Goal: Information Seeking & Learning: Learn about a topic

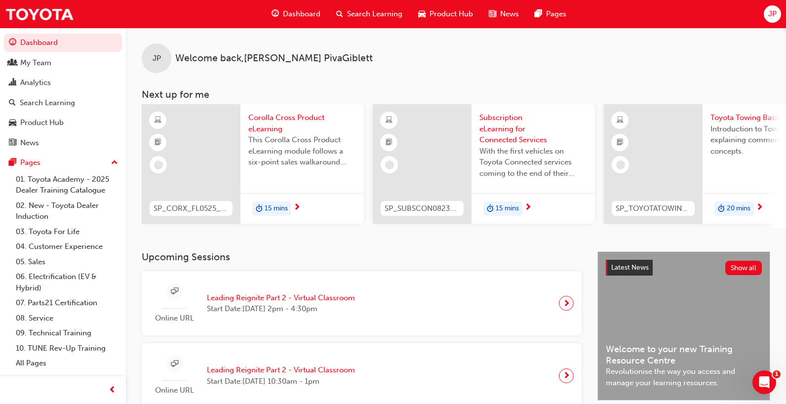
click at [363, 21] on div "Search Learning" at bounding box center [370, 14] width 82 height 20
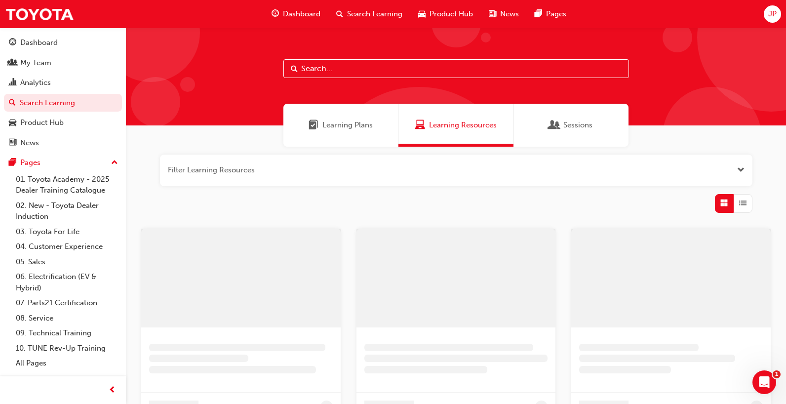
click at [342, 71] on input "text" at bounding box center [457, 68] width 346 height 19
type input "[PERSON_NAME]"
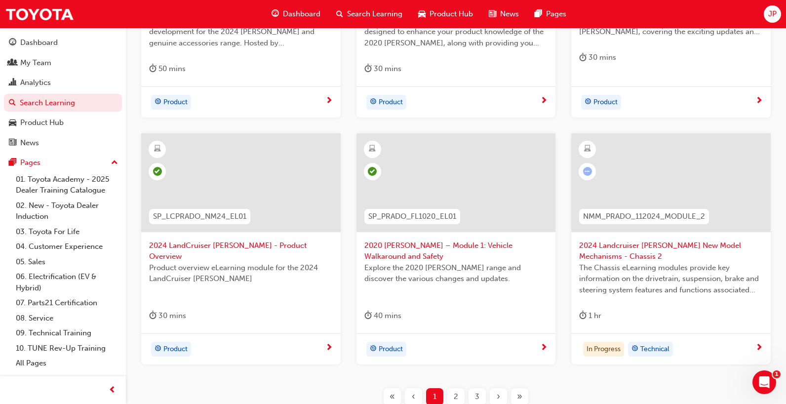
scroll to position [346, 0]
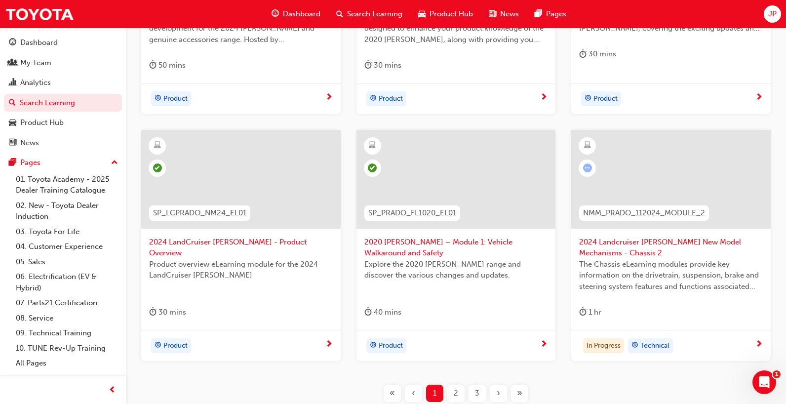
click at [255, 243] on span "2024 LandCruiser [PERSON_NAME] - Product Overview" at bounding box center [241, 248] width 184 height 22
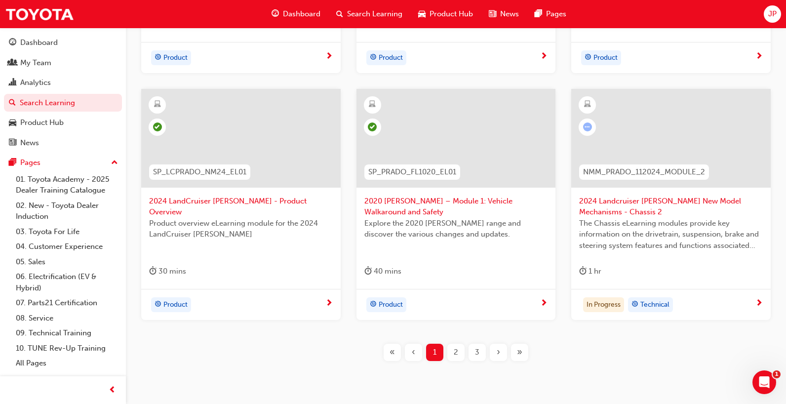
scroll to position [404, 0]
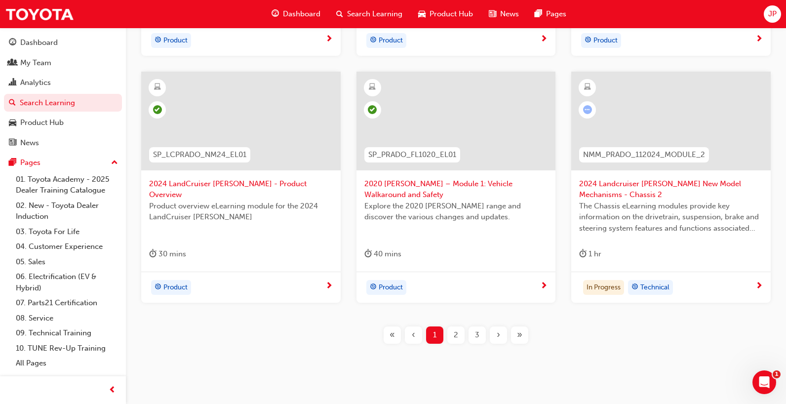
click at [453, 183] on span "2020 [PERSON_NAME] – Module 1: Vehicle Walkaround and Safety" at bounding box center [457, 189] width 184 height 22
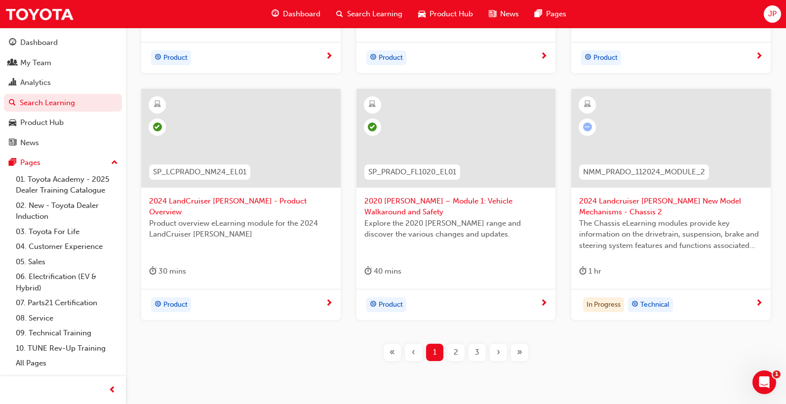
scroll to position [404, 0]
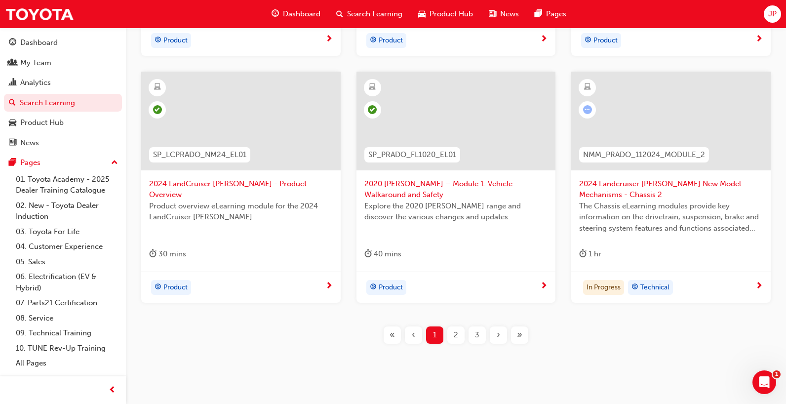
click at [453, 338] on div "2" at bounding box center [456, 335] width 17 height 17
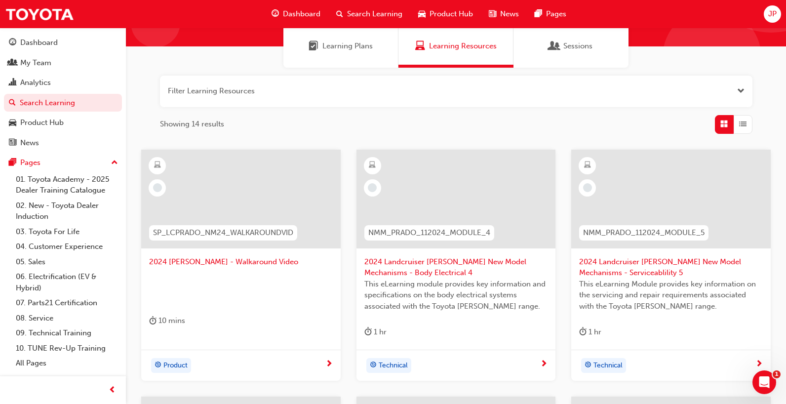
scroll to position [99, 0]
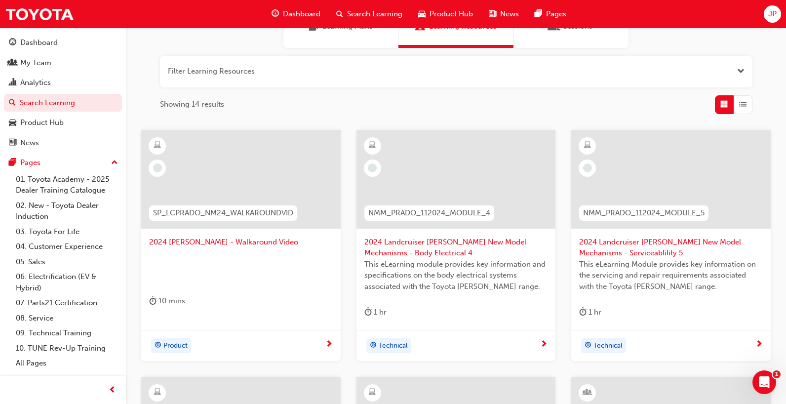
click at [243, 243] on span "2024 [PERSON_NAME] - Walkaround Video" at bounding box center [241, 242] width 184 height 11
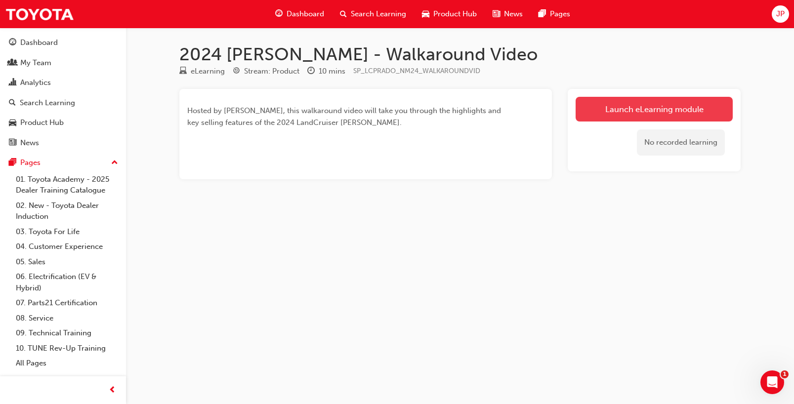
click at [673, 109] on link "Launch eLearning module" at bounding box center [653, 109] width 157 height 25
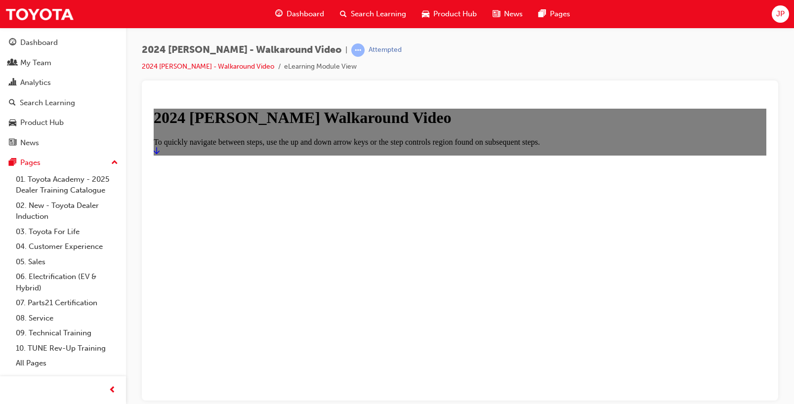
click at [160, 154] on icon "Start" at bounding box center [157, 150] width 6 height 8
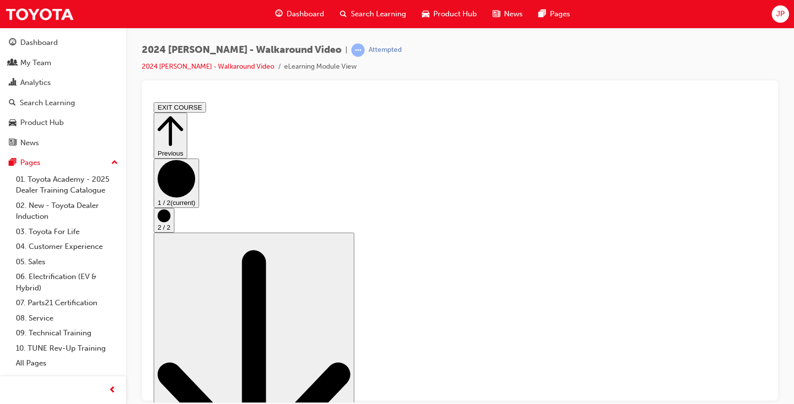
drag, startPoint x: 221, startPoint y: 358, endPoint x: 589, endPoint y: 356, distance: 368.0
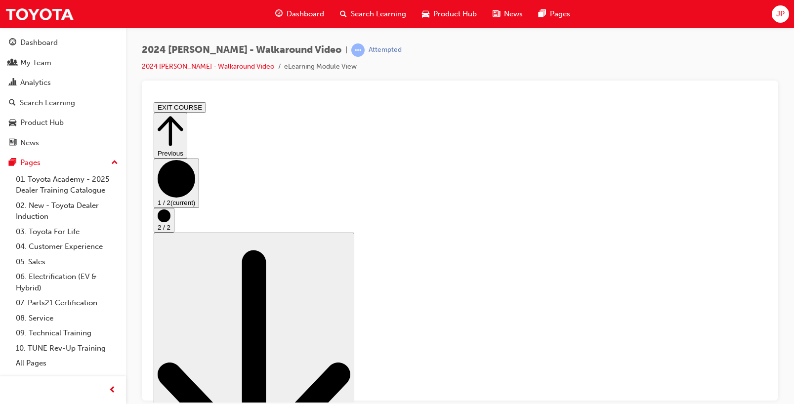
click at [170, 222] on icon "Step controls" at bounding box center [164, 215] width 13 height 13
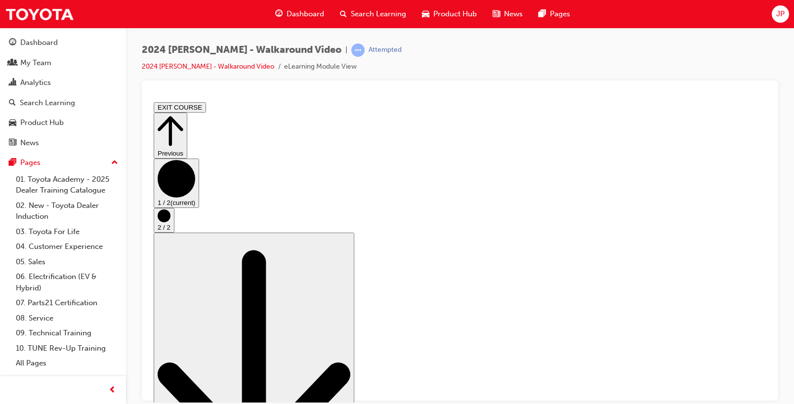
scroll to position [0, 0]
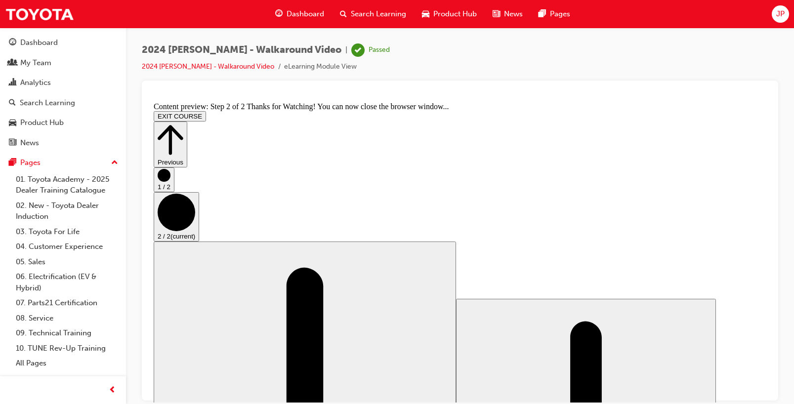
click at [183, 123] on icon "Step controls" at bounding box center [171, 140] width 26 height 34
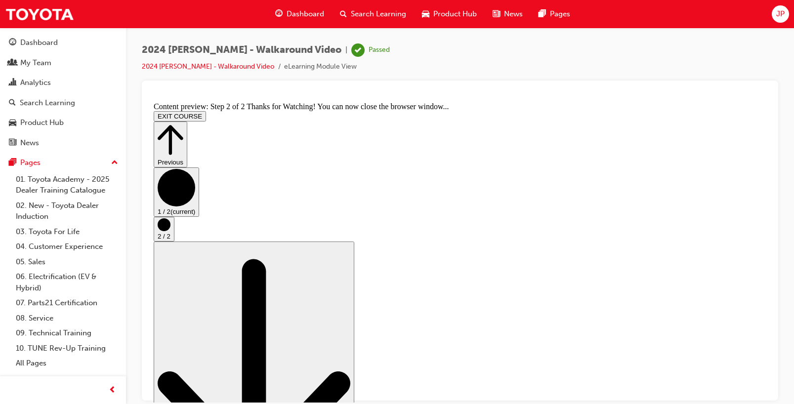
click at [206, 111] on button "EXIT COURSE" at bounding box center [180, 116] width 52 height 10
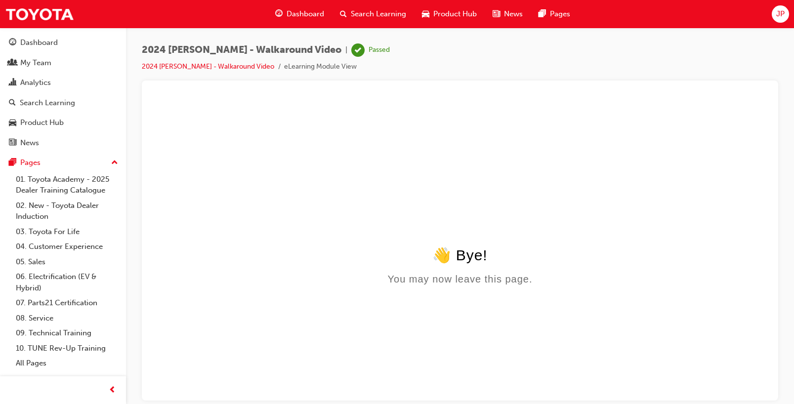
click at [737, 108] on html "👋 Bye! You may now leave this page." at bounding box center [460, 193] width 620 height 191
click at [376, 7] on div "Search Learning" at bounding box center [373, 14] width 82 height 20
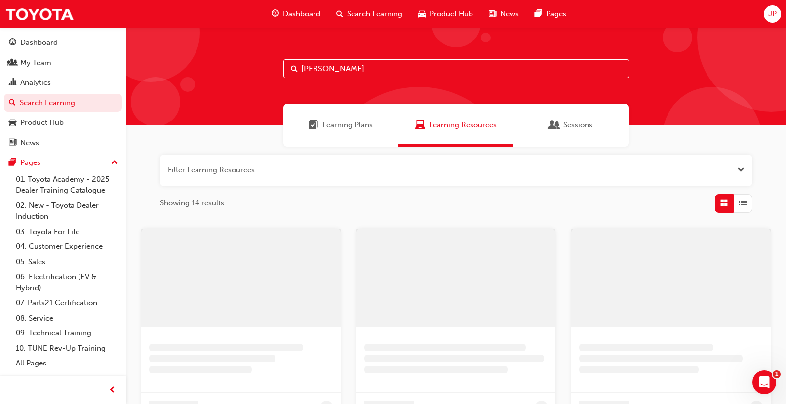
click at [341, 75] on input "[PERSON_NAME]" at bounding box center [457, 68] width 346 height 19
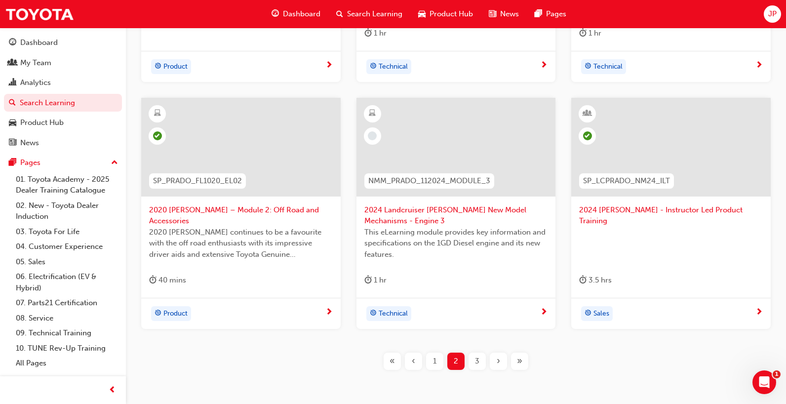
scroll to position [395, 0]
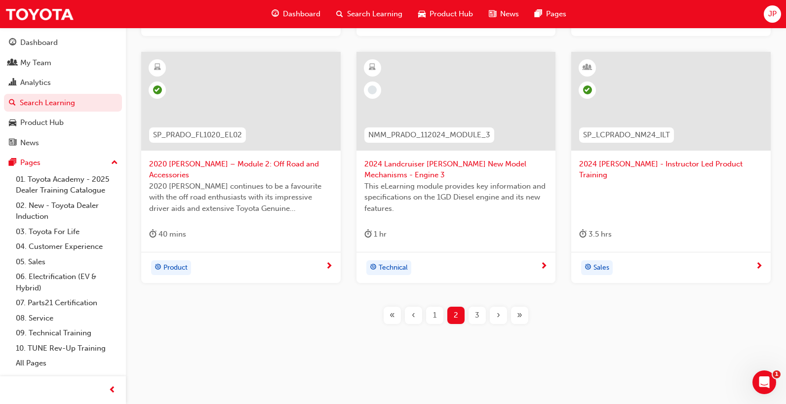
click at [469, 311] on div "3" at bounding box center [477, 315] width 17 height 17
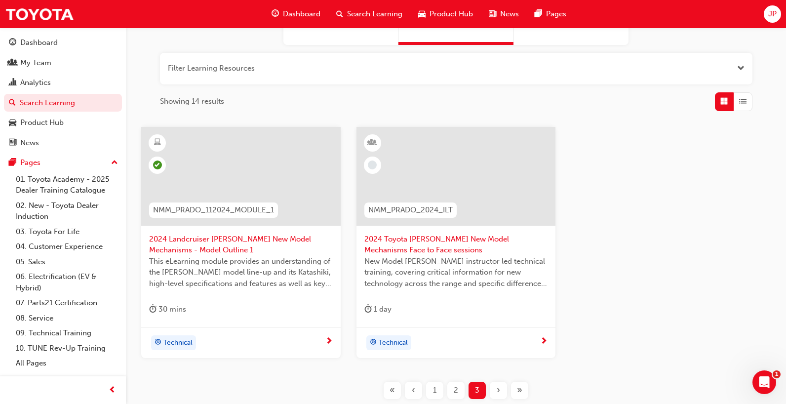
scroll to position [177, 0]
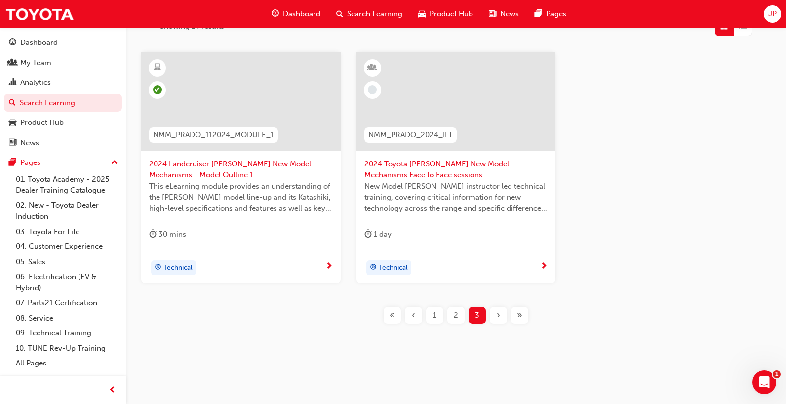
click at [435, 317] on span "1" at bounding box center [434, 315] width 3 height 11
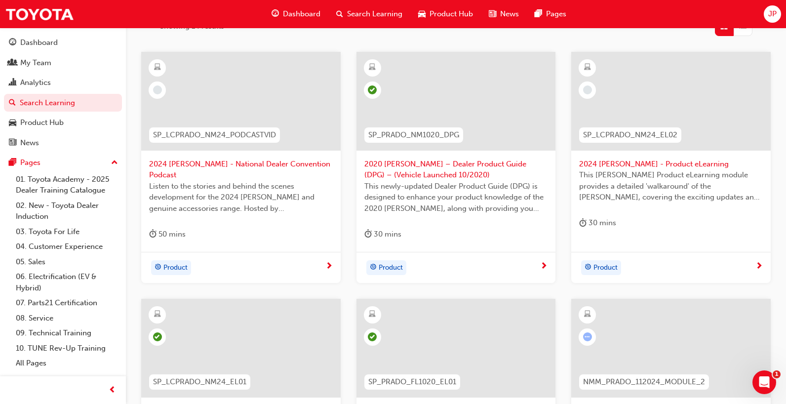
scroll to position [127, 0]
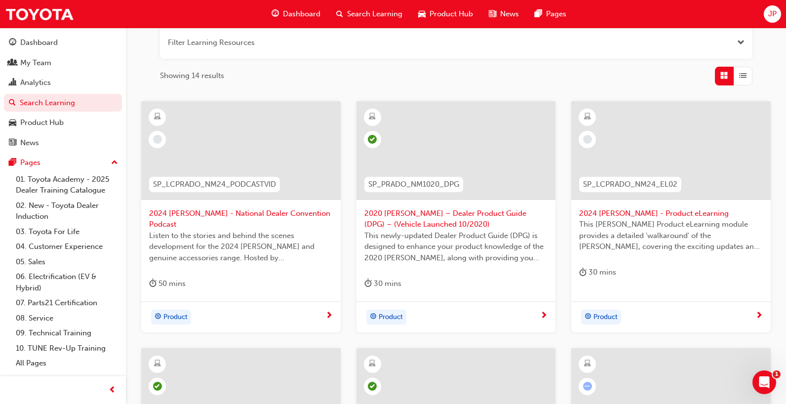
click at [300, 214] on span "2024 [PERSON_NAME] - National Dealer Convention Podcast" at bounding box center [241, 219] width 184 height 22
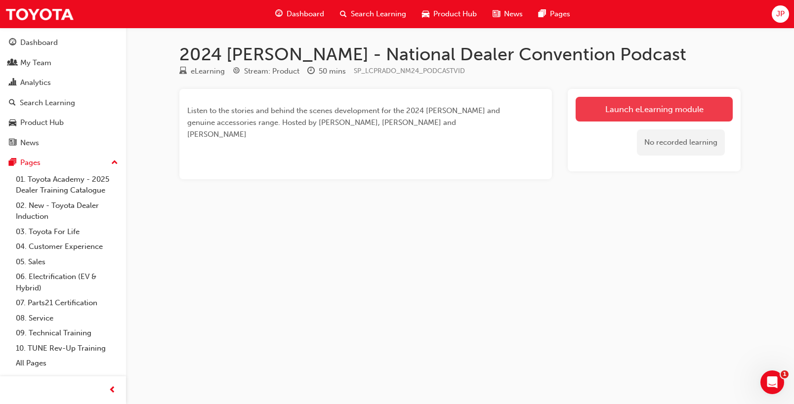
click at [649, 115] on link "Launch eLearning module" at bounding box center [653, 109] width 157 height 25
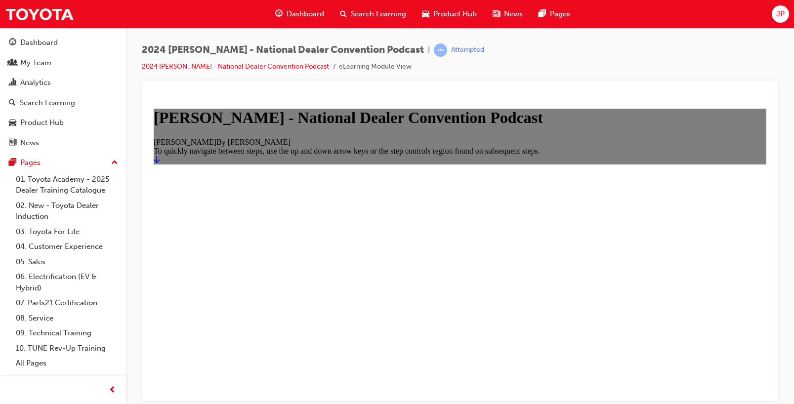
click at [160, 163] on icon "Start" at bounding box center [157, 159] width 6 height 8
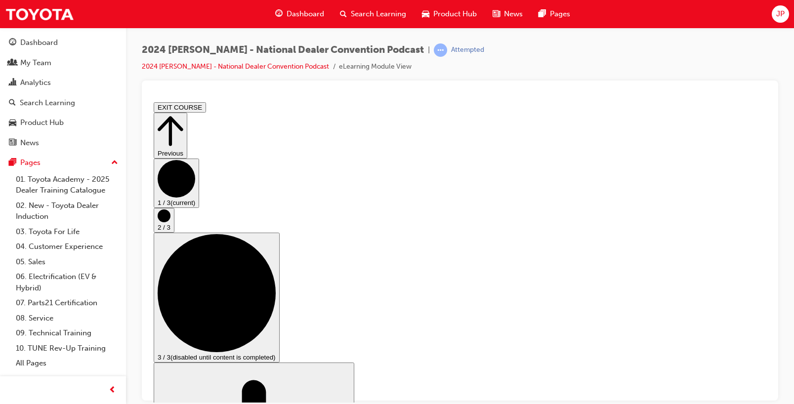
click at [195, 197] on circle "Step controls" at bounding box center [177, 179] width 38 height 38
click at [170, 222] on circle "Step controls" at bounding box center [164, 215] width 13 height 13
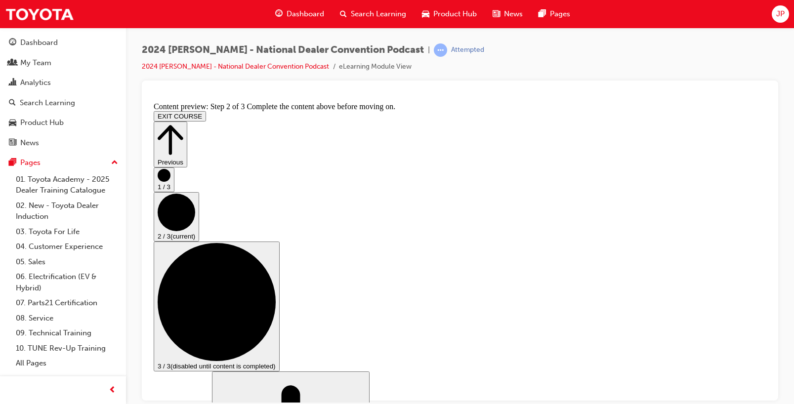
scroll to position [8, 0]
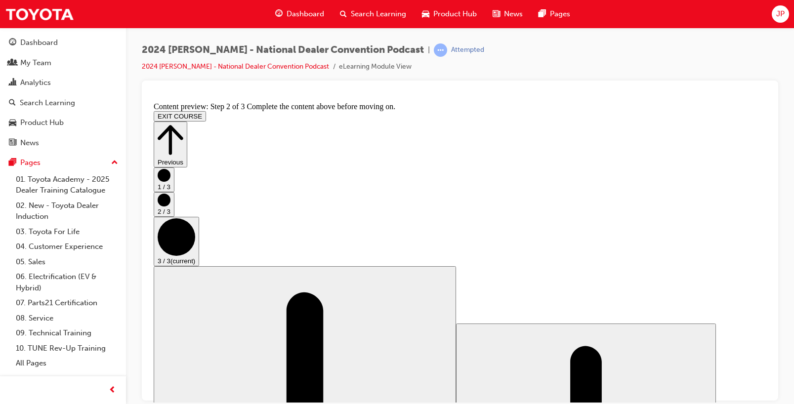
click at [206, 111] on button "EXIT COURSE" at bounding box center [180, 116] width 52 height 10
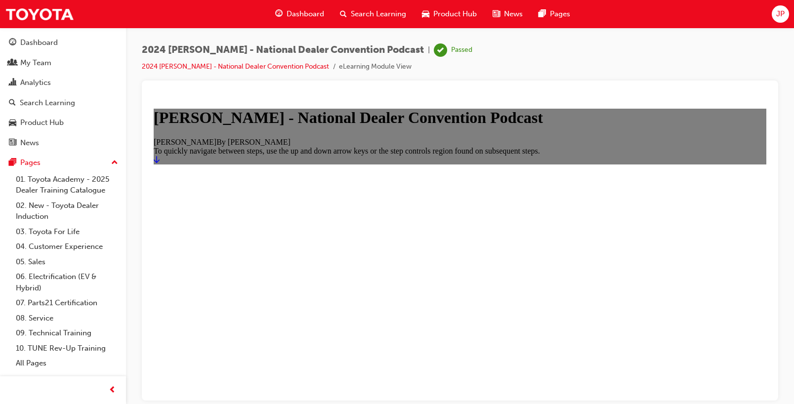
click at [381, 14] on span "Search Learning" at bounding box center [378, 13] width 55 height 11
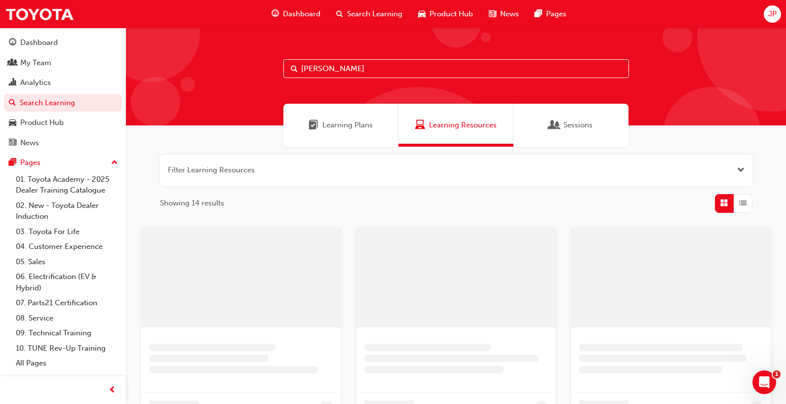
click at [342, 69] on input "[PERSON_NAME]" at bounding box center [457, 68] width 346 height 19
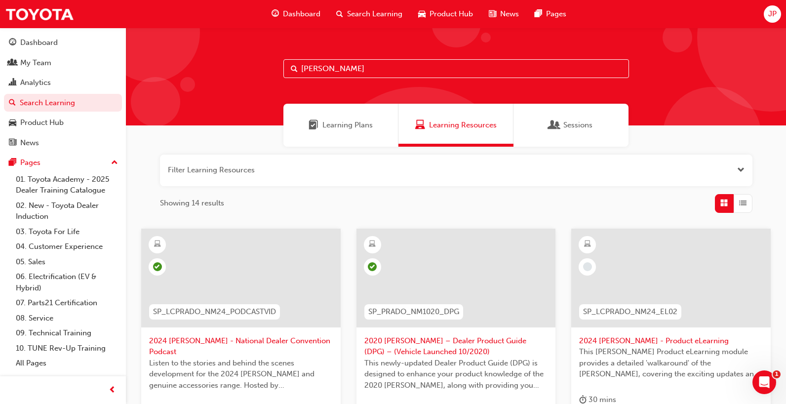
scroll to position [49, 0]
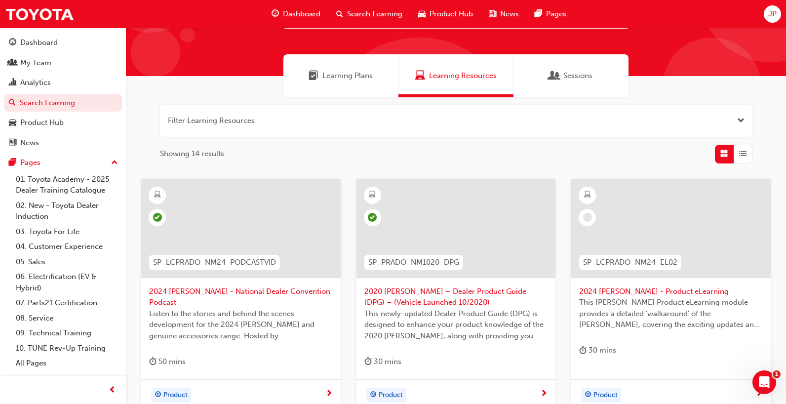
click at [671, 288] on span "2024 [PERSON_NAME] - Product eLearning" at bounding box center [671, 291] width 184 height 11
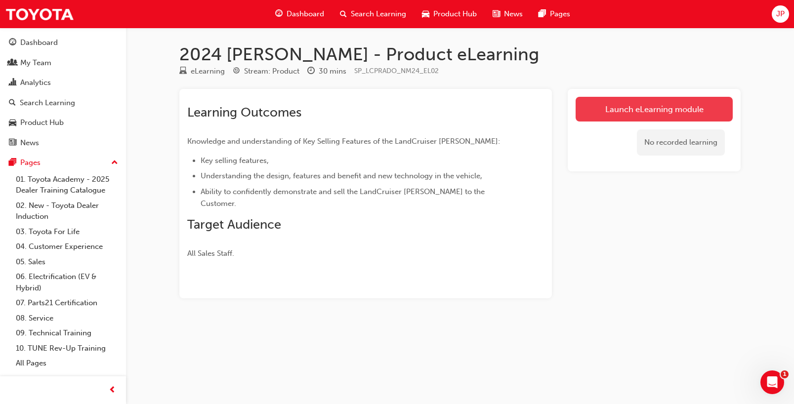
click at [657, 105] on link "Launch eLearning module" at bounding box center [653, 109] width 157 height 25
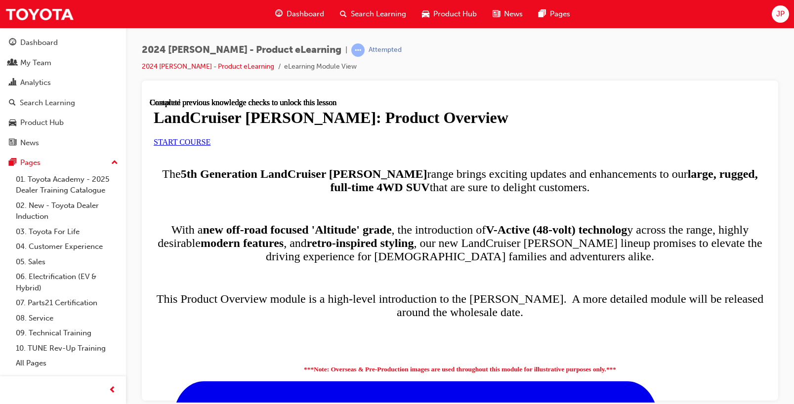
click at [345, 146] on div "START COURSE" at bounding box center [460, 141] width 613 height 9
click at [210, 146] on span "START COURSE" at bounding box center [182, 141] width 57 height 8
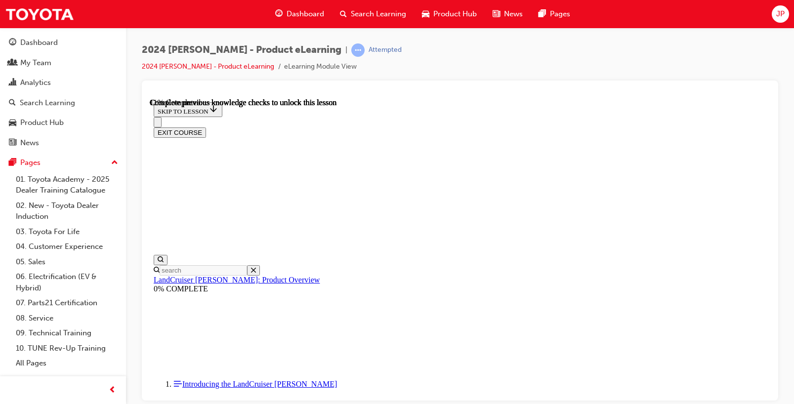
scroll to position [48, 0]
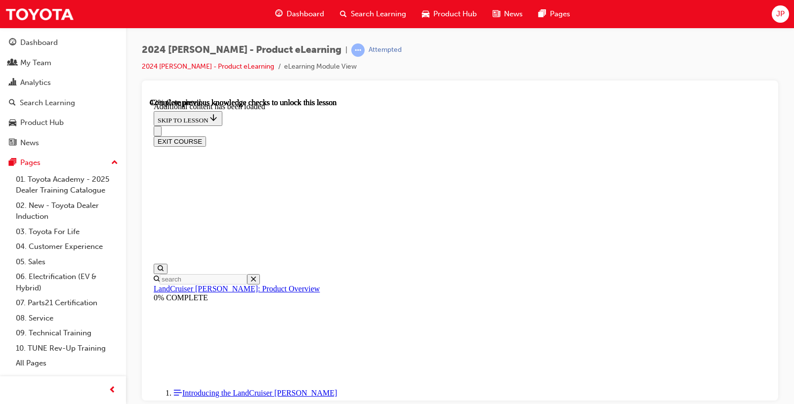
scroll to position [1194, 0]
click at [4, 337] on div "01. Toyota Academy - 2025 Dealer Training Catalogue 02. New - Toyota Dealer Ind…" at bounding box center [63, 271] width 118 height 199
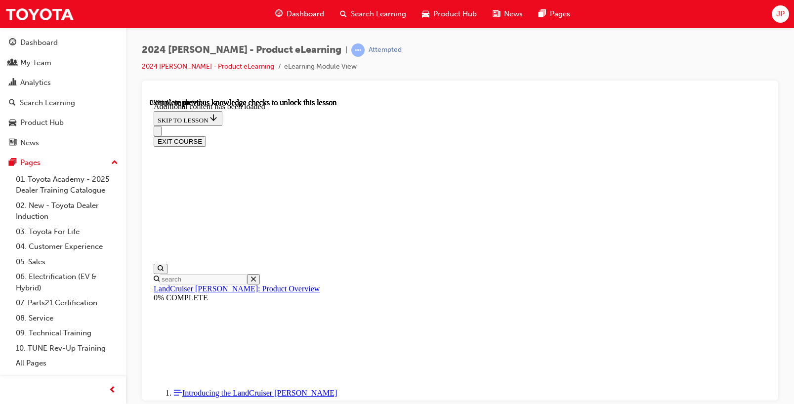
radio input "true"
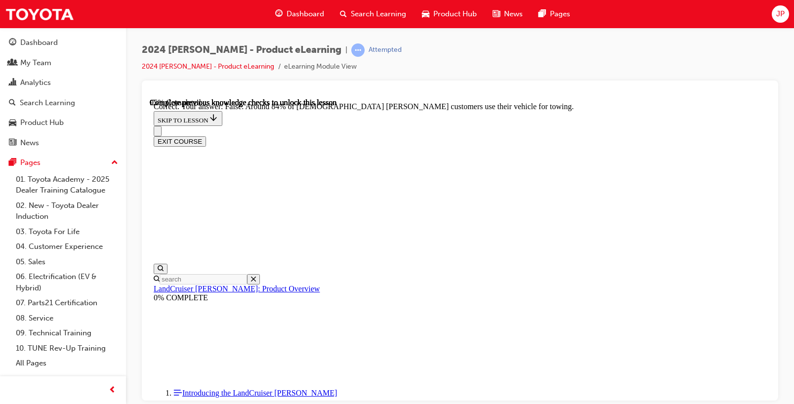
scroll to position [2205, 0]
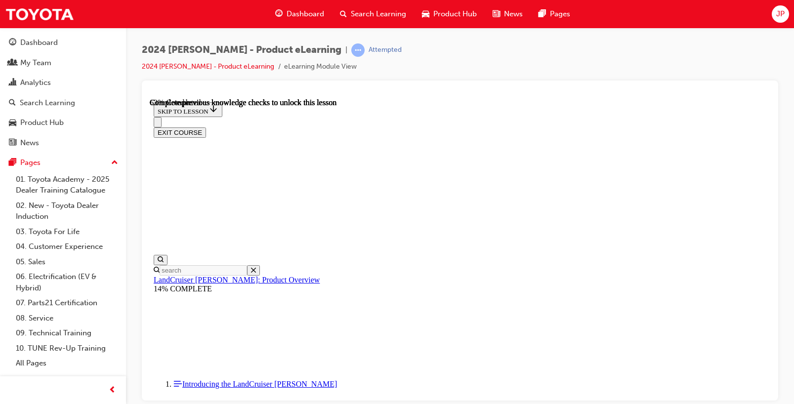
scroll to position [1428, 0]
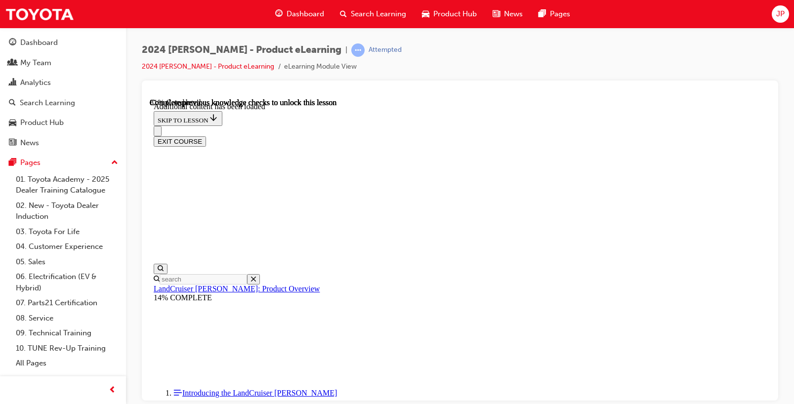
scroll to position [1725, 0]
drag, startPoint x: 453, startPoint y: 237, endPoint x: 460, endPoint y: 250, distance: 15.5
radio input "true"
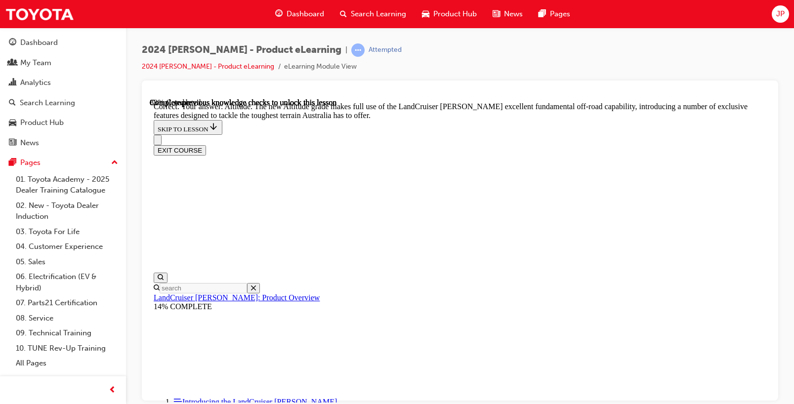
scroll to position [2219, 0]
checkbox input "true"
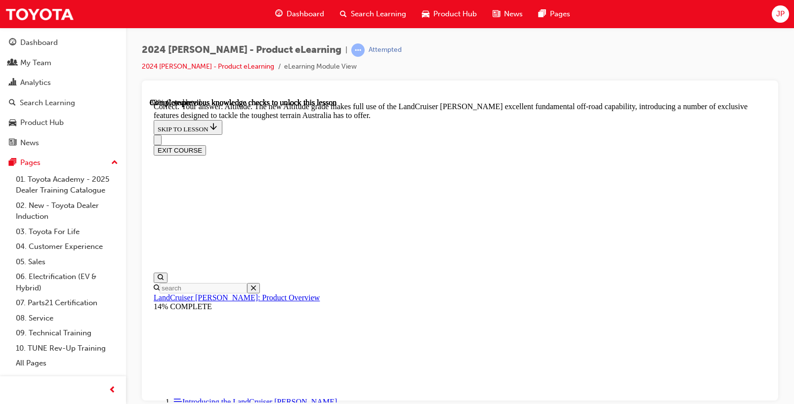
checkbox input "true"
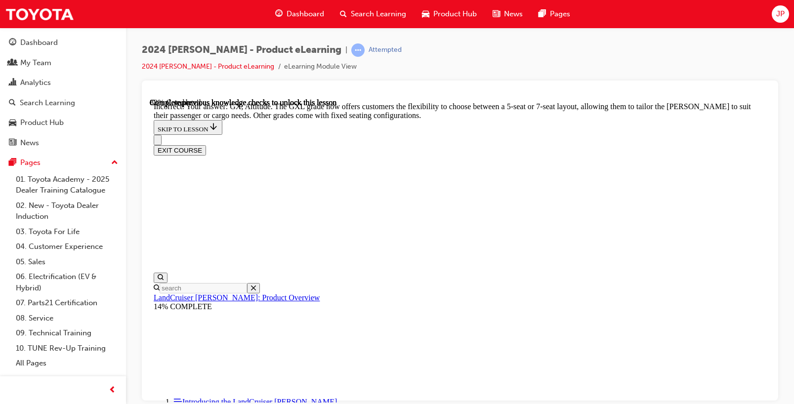
drag, startPoint x: 419, startPoint y: 150, endPoint x: 475, endPoint y: 169, distance: 59.1
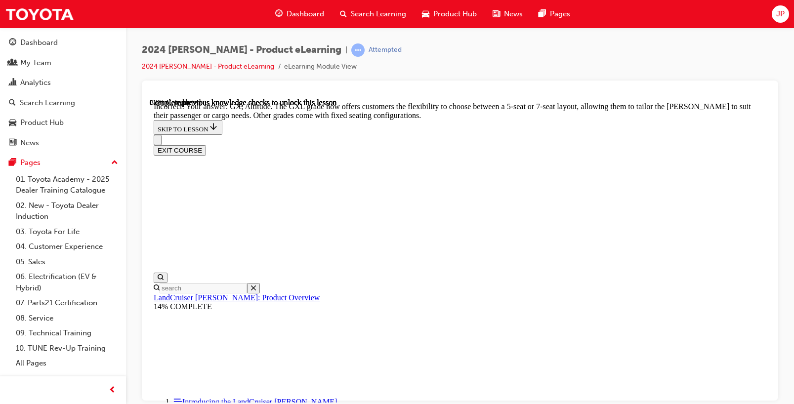
checkbox input "true"
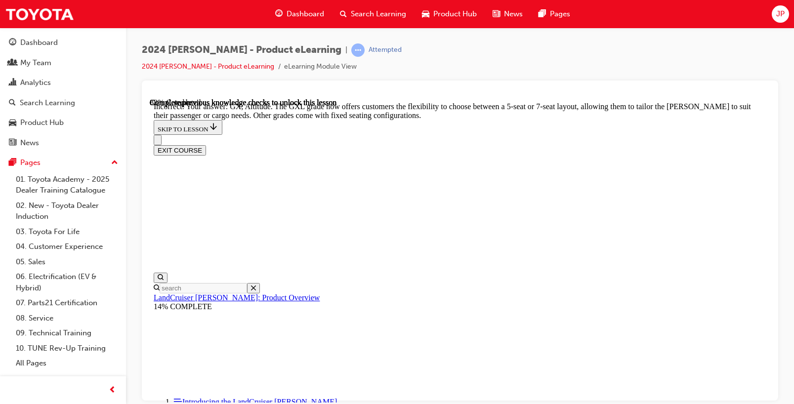
checkbox input "false"
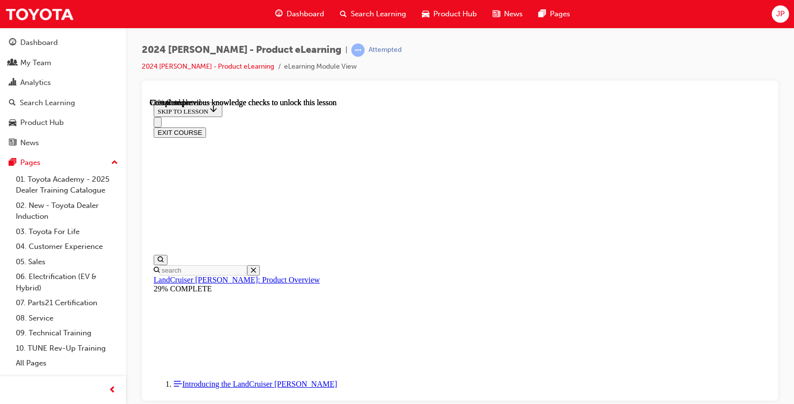
scroll to position [2220, 0]
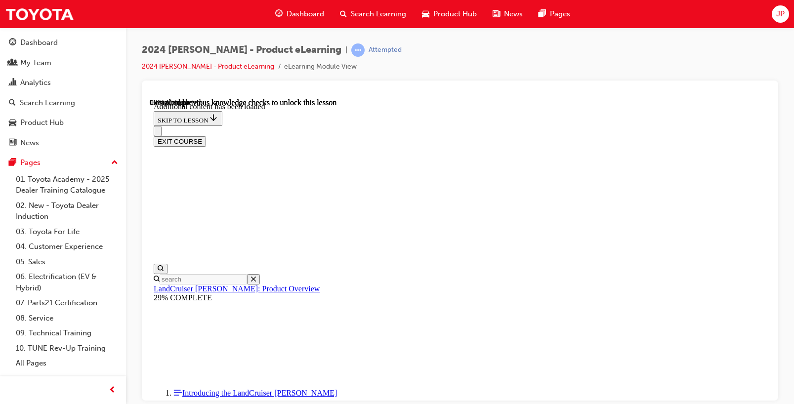
scroll to position [2468, 0]
drag, startPoint x: 405, startPoint y: 157, endPoint x: 509, endPoint y: 175, distance: 105.8
drag, startPoint x: 438, startPoint y: 157, endPoint x: 561, endPoint y: 153, distance: 123.1
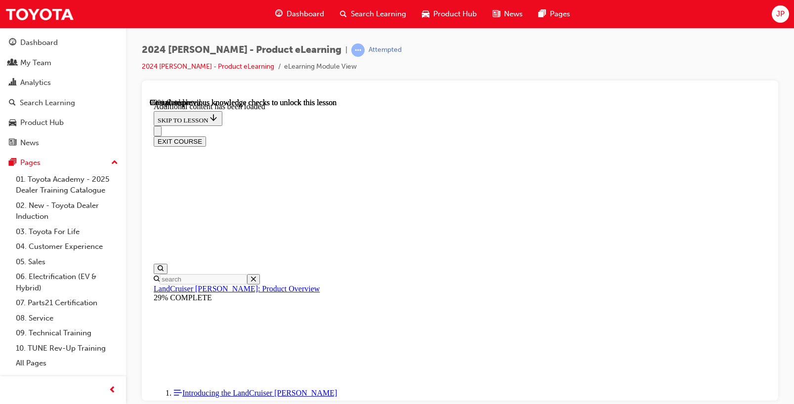
drag, startPoint x: 418, startPoint y: 239, endPoint x: 439, endPoint y: 255, distance: 26.7
radio input "true"
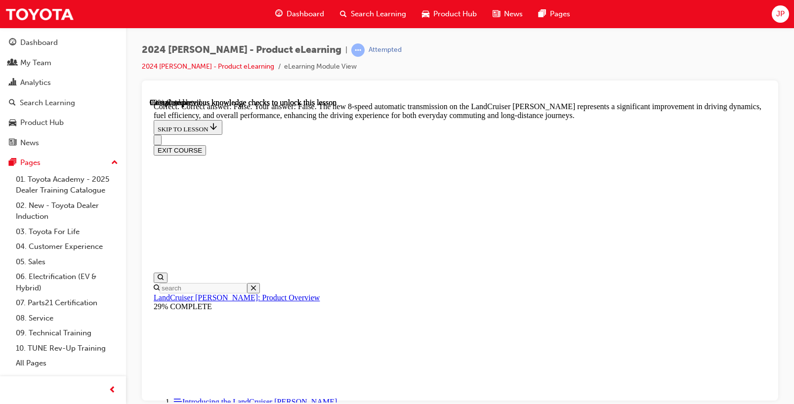
scroll to position [2864, 0]
radio input "true"
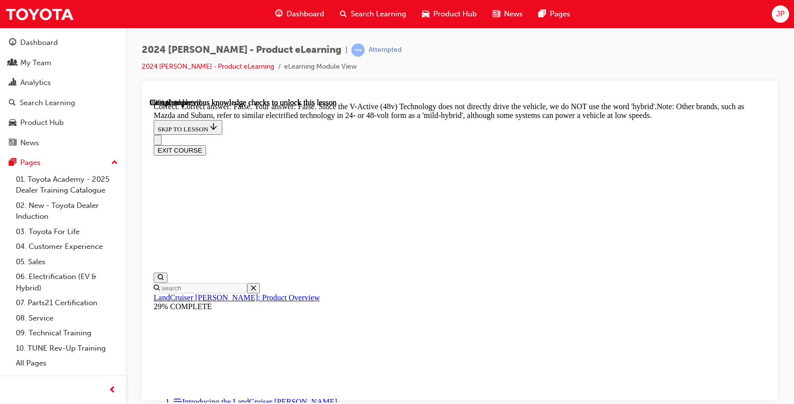
scroll to position [3358, 0]
drag, startPoint x: 476, startPoint y: 312, endPoint x: 498, endPoint y: 333, distance: 30.4
radio input "true"
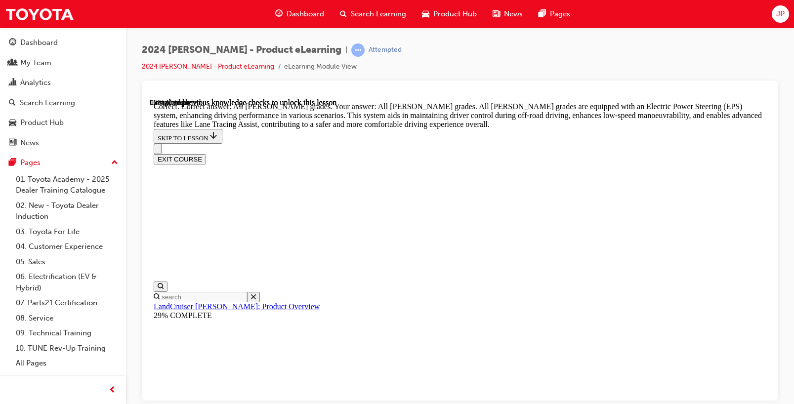
scroll to position [3672, 0]
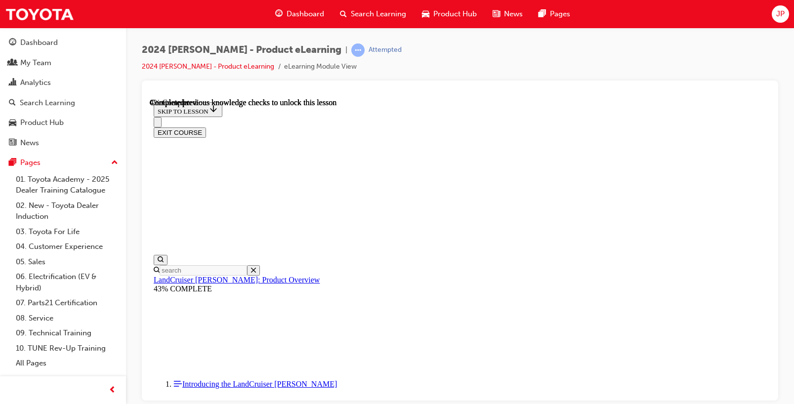
scroll to position [1, 0]
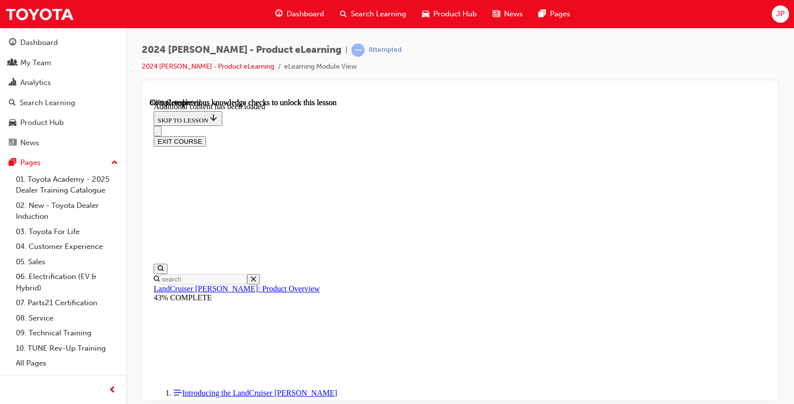
scroll to position [3466, 0]
checkbox input "true"
drag, startPoint x: 536, startPoint y: 391, endPoint x: 533, endPoint y: 385, distance: 6.9
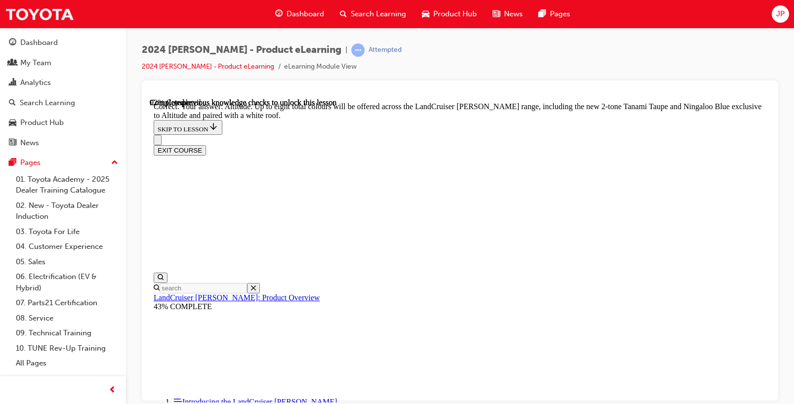
scroll to position [3960, 0]
checkbox input "true"
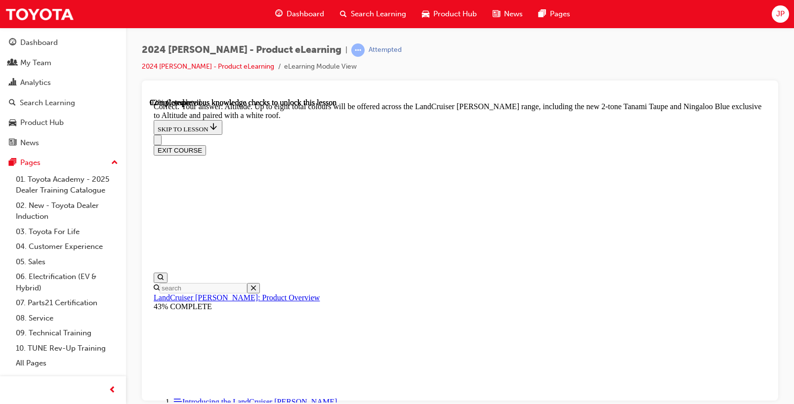
checkbox input "true"
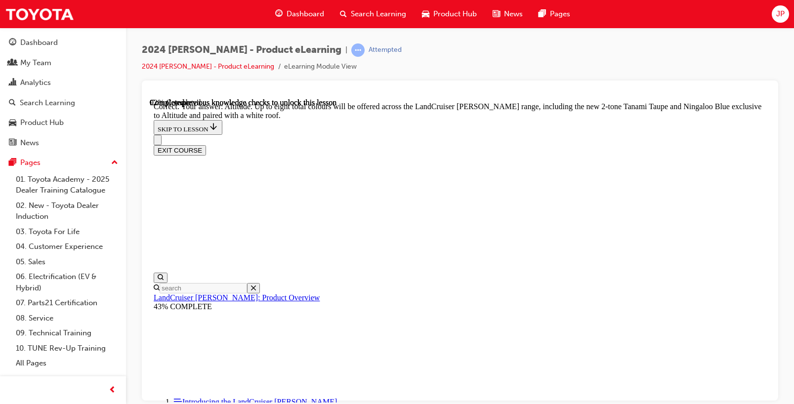
scroll to position [4108, 0]
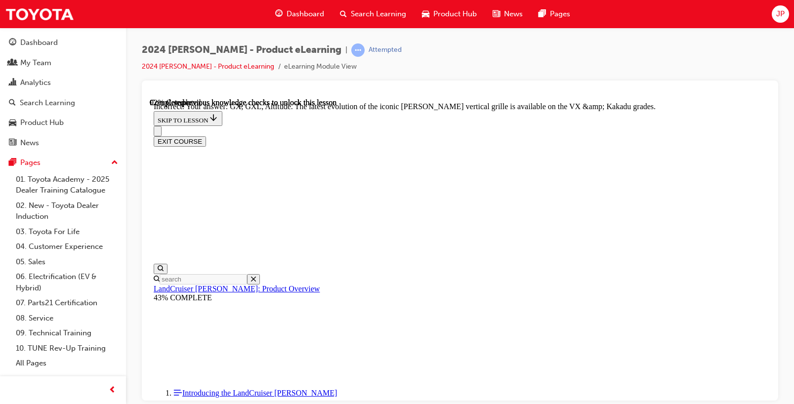
scroll to position [4221, 0]
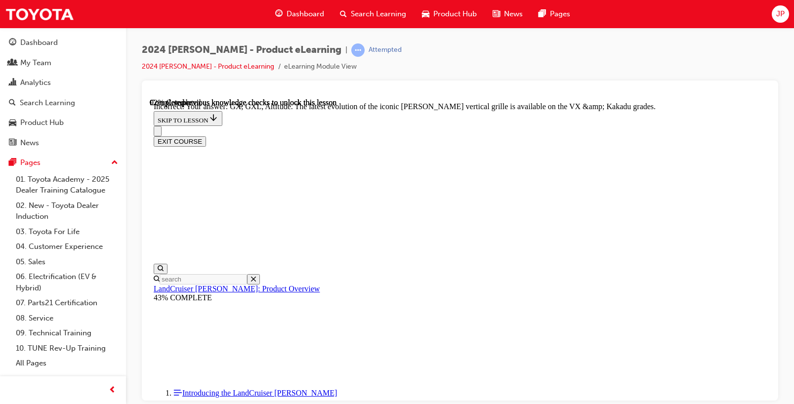
checkbox input "true"
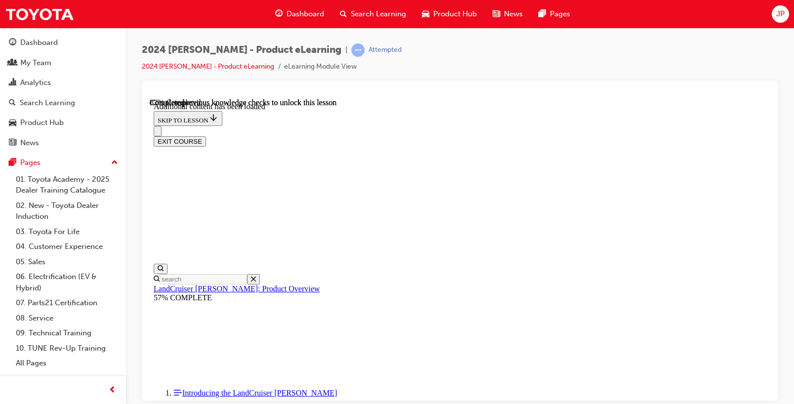
scroll to position [2637, 0]
radio input "true"
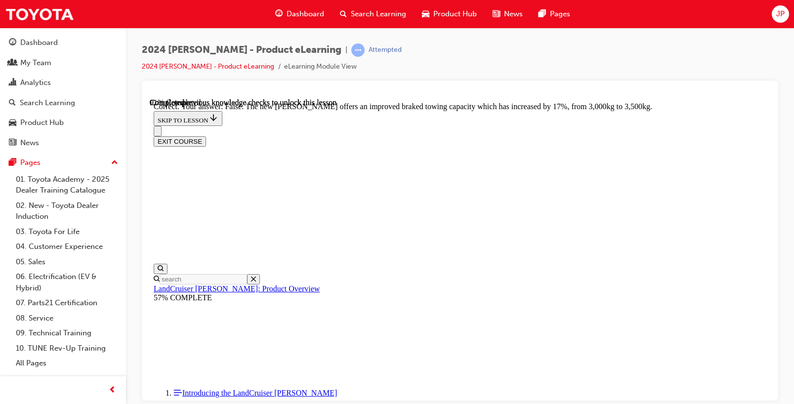
scroll to position [3033, 0]
radio input "true"
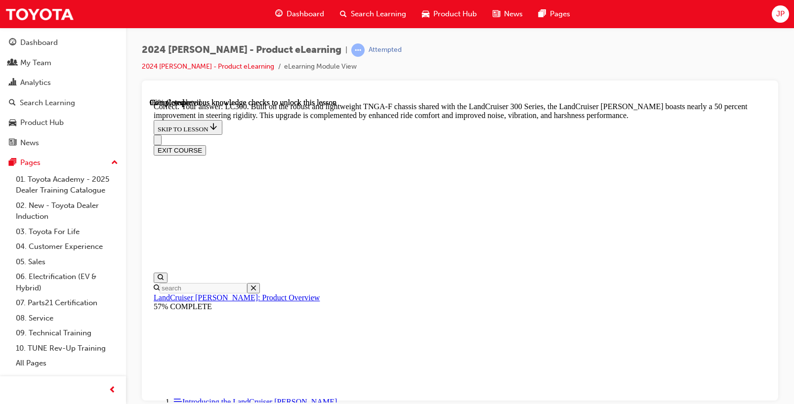
scroll to position [3283, 0]
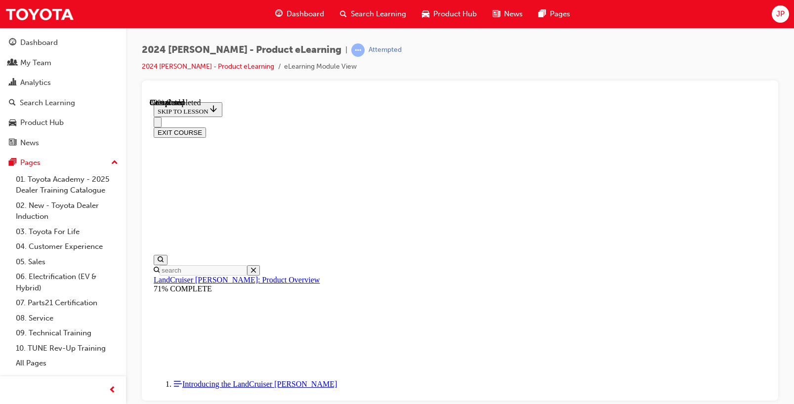
scroll to position [1129, 0]
click at [206, 127] on button "EXIT COURSE" at bounding box center [180, 132] width 52 height 10
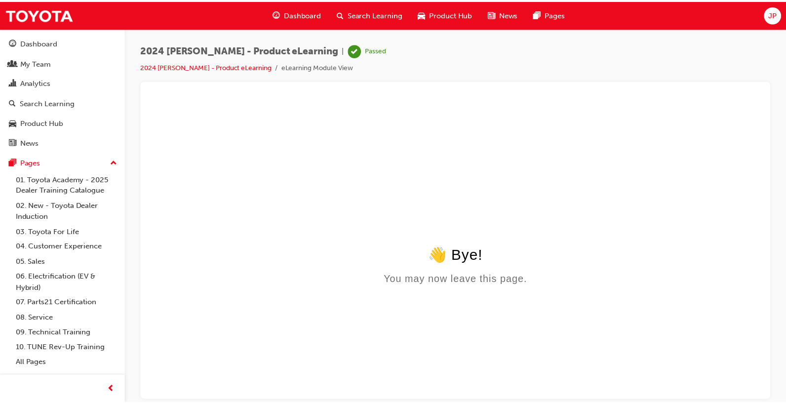
scroll to position [0, 0]
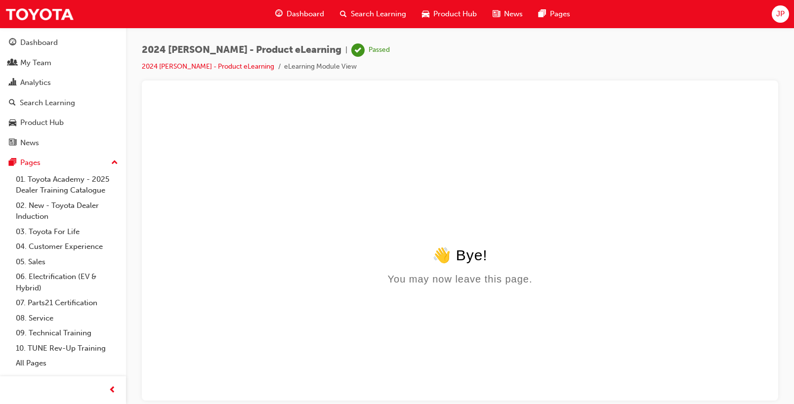
click at [373, 12] on span "Search Learning" at bounding box center [378, 13] width 55 height 11
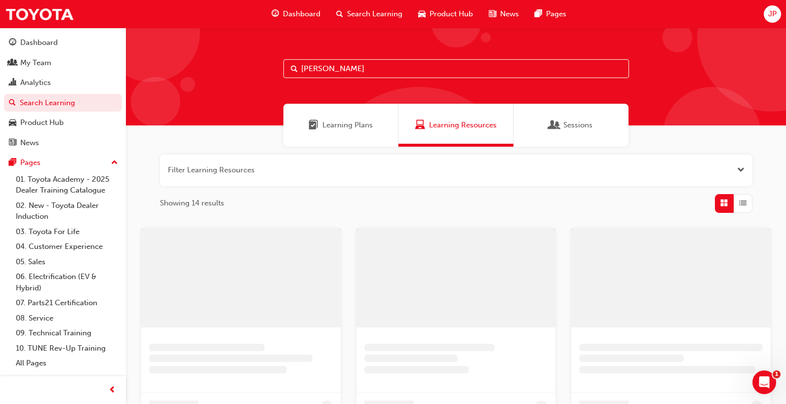
drag, startPoint x: 382, startPoint y: 64, endPoint x: 138, endPoint y: 86, distance: 245.1
click at [138, 86] on div "[PERSON_NAME]" at bounding box center [456, 77] width 660 height 98
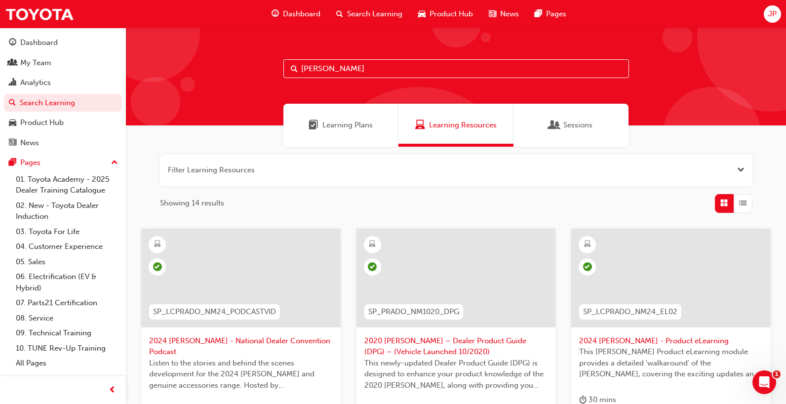
paste input "Corolla Cross Product eLearning"
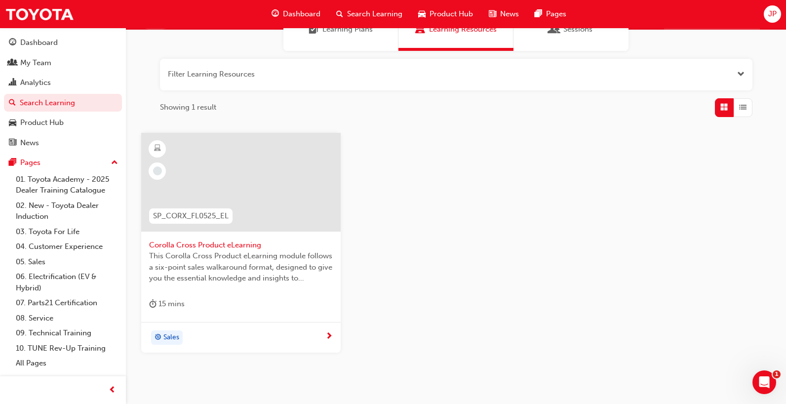
scroll to position [99, 0]
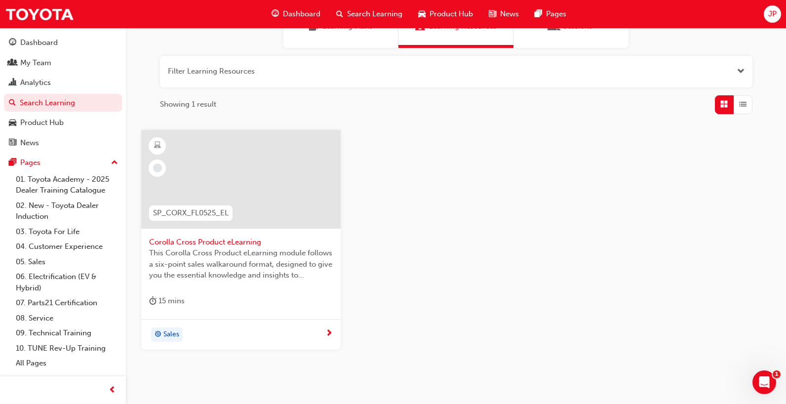
type input "Corolla Cross Product eLearning"
click at [237, 242] on span "Corolla Cross Product eLearning" at bounding box center [241, 242] width 184 height 11
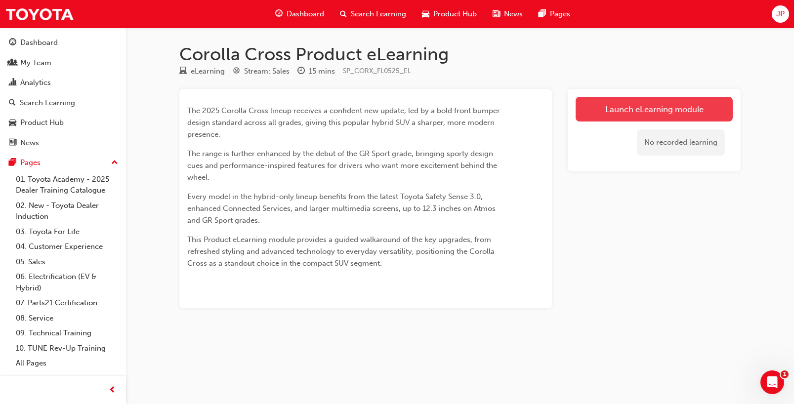
click at [650, 108] on link "Launch eLearning module" at bounding box center [653, 109] width 157 height 25
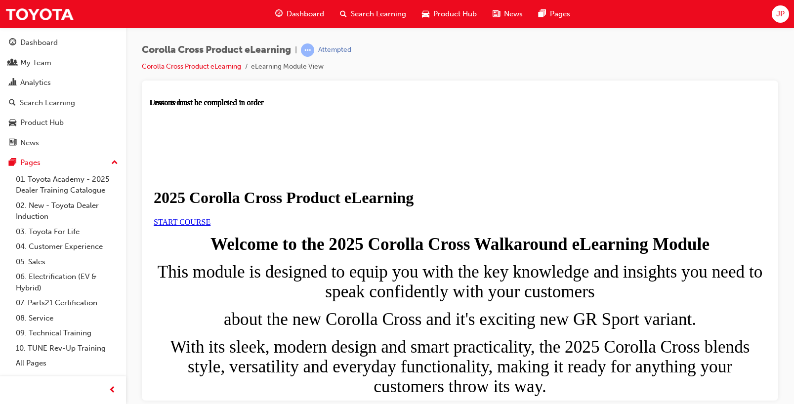
scroll to position [70, 0]
click at [210, 226] on span "START COURSE" at bounding box center [182, 221] width 57 height 8
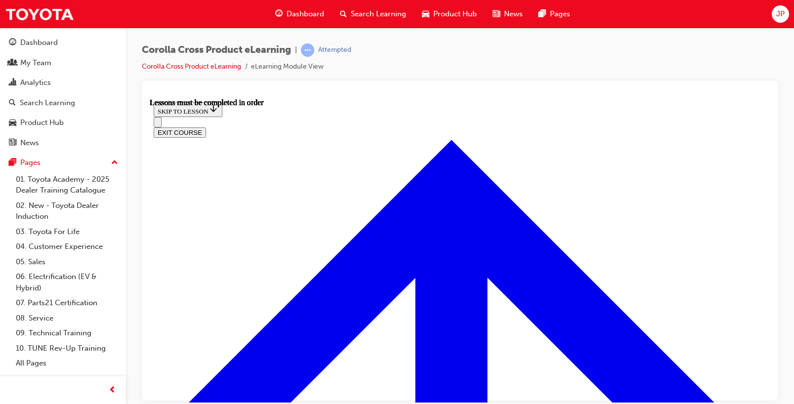
scroll to position [613, 0]
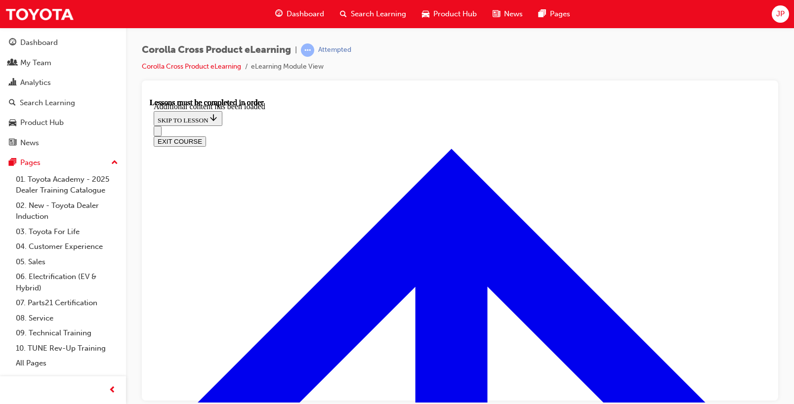
drag, startPoint x: 302, startPoint y: 174, endPoint x: 555, endPoint y: 173, distance: 252.4
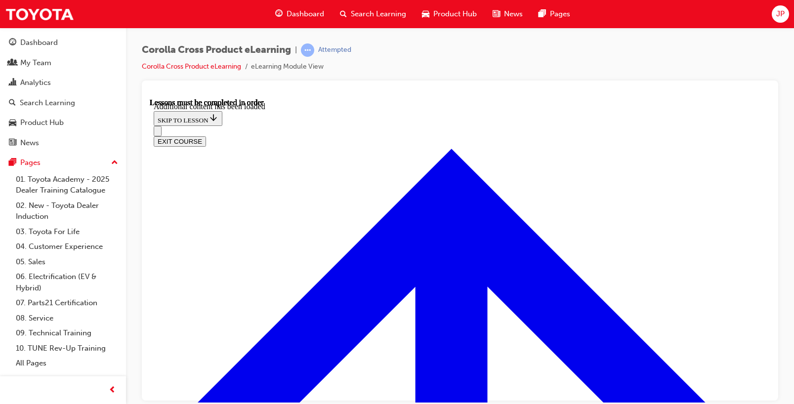
drag, startPoint x: 306, startPoint y: 171, endPoint x: 468, endPoint y: 170, distance: 161.5
drag, startPoint x: 301, startPoint y: 173, endPoint x: 322, endPoint y: 186, distance: 24.1
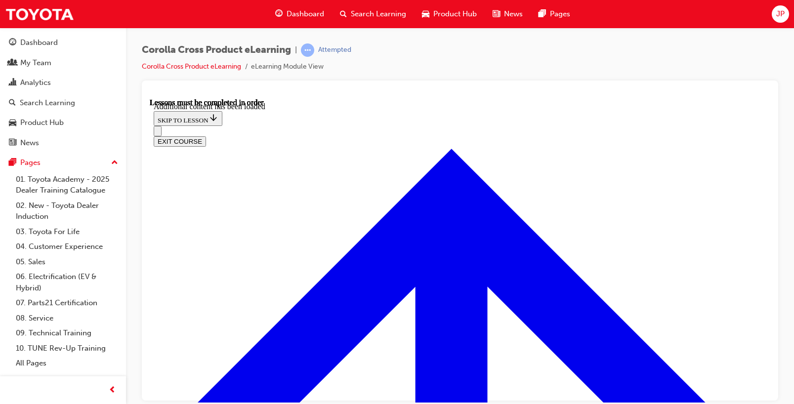
drag, startPoint x: 303, startPoint y: 158, endPoint x: 391, endPoint y: 180, distance: 91.1
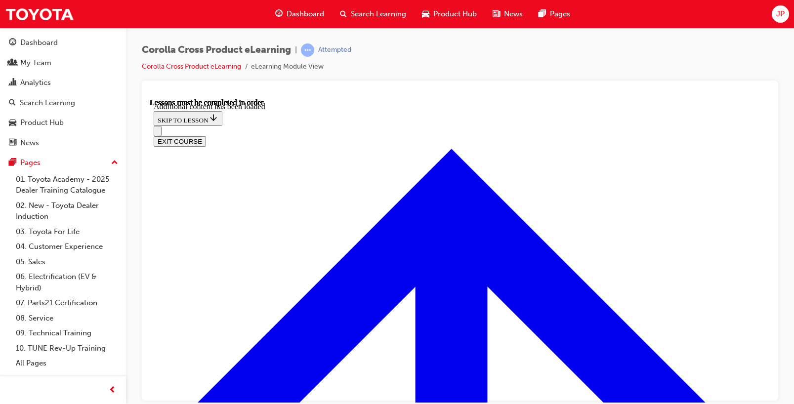
drag, startPoint x: 303, startPoint y: 159, endPoint x: 366, endPoint y: 168, distance: 63.4
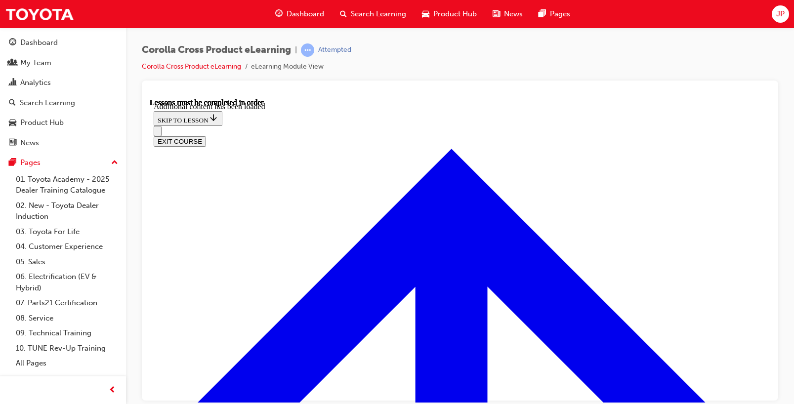
radio input "true"
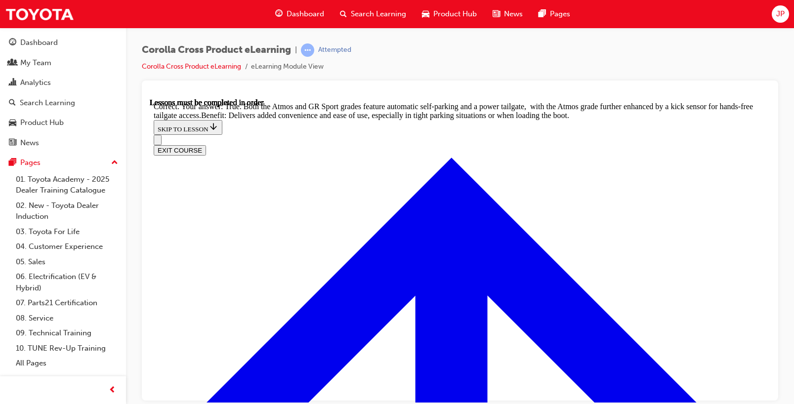
scroll to position [2200, 0]
drag, startPoint x: 484, startPoint y: 331, endPoint x: 473, endPoint y: 342, distance: 15.0
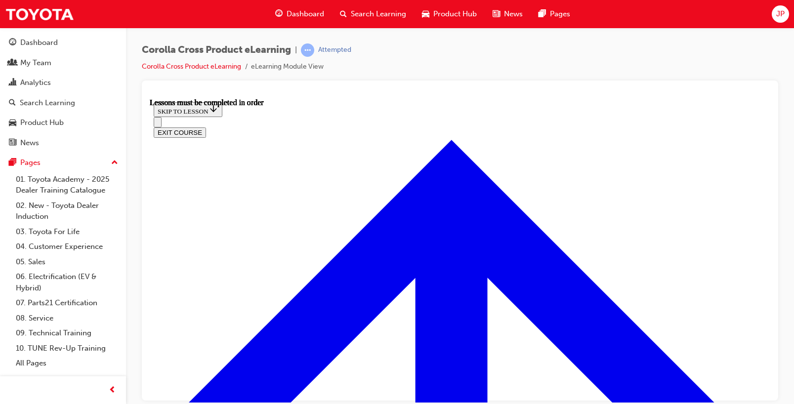
scroll to position [889, 0]
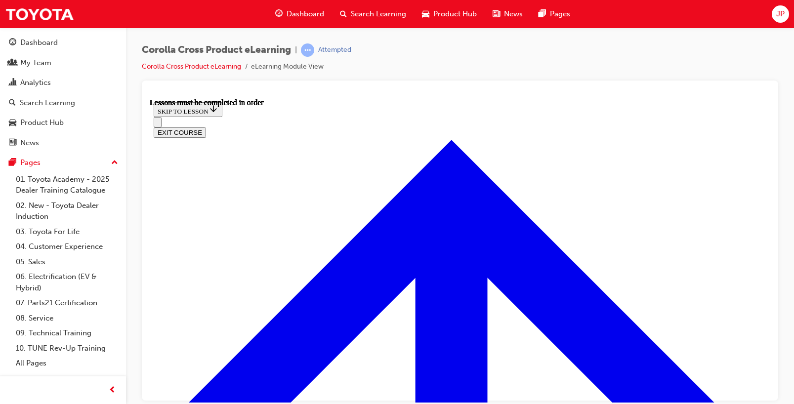
scroll to position [923, 0]
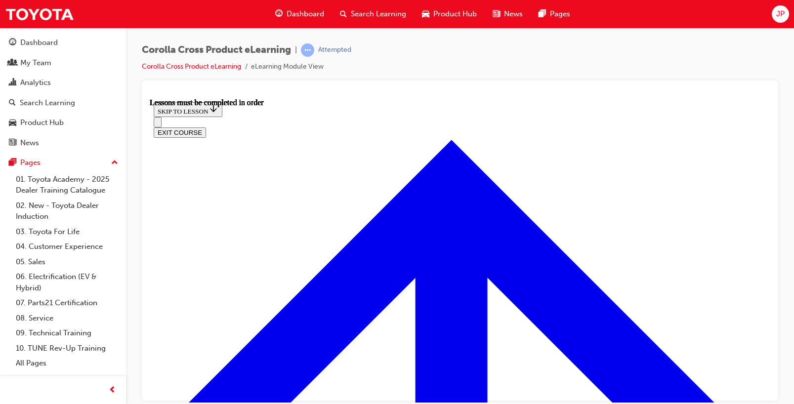
drag, startPoint x: 343, startPoint y: 282, endPoint x: 379, endPoint y: 281, distance: 36.1
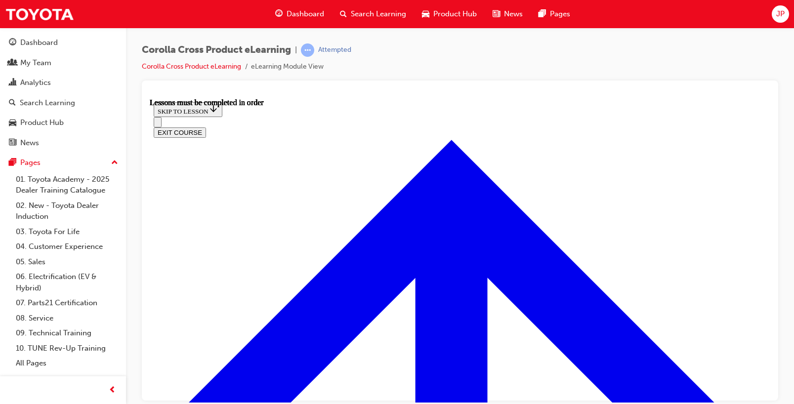
scroll to position [1073, 0]
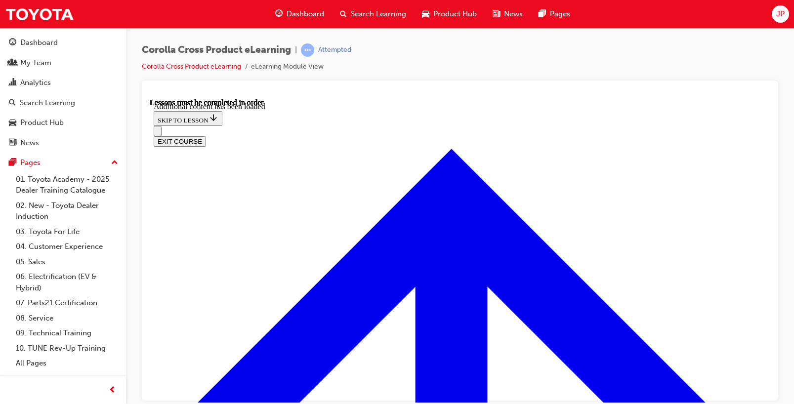
scroll to position [1273, 0]
drag, startPoint x: 706, startPoint y: 213, endPoint x: 712, endPoint y: 282, distance: 68.9
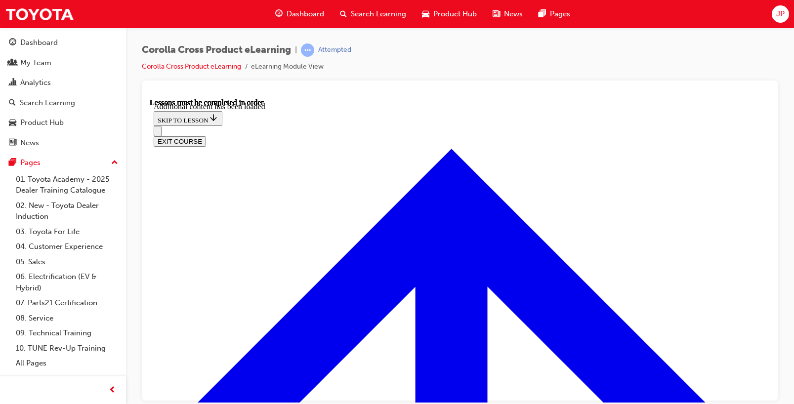
radio input "true"
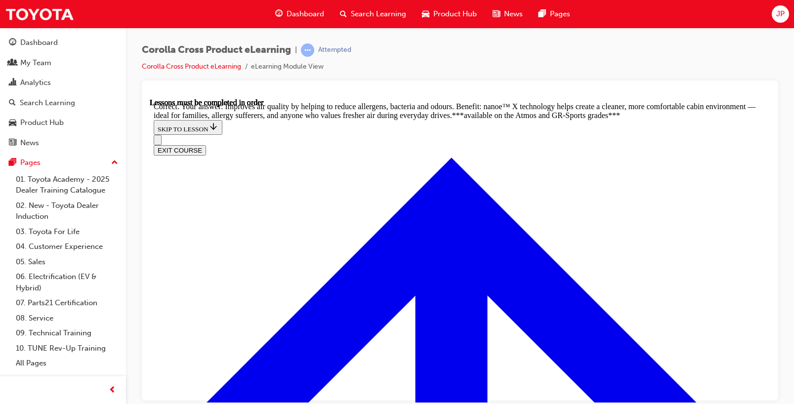
scroll to position [1904, 0]
radio input "true"
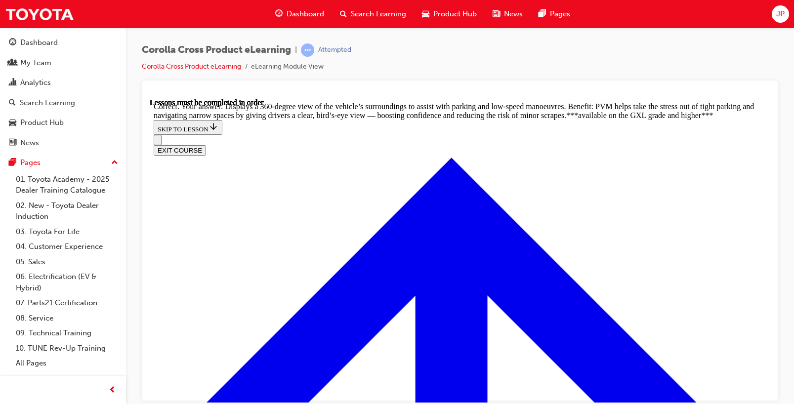
scroll to position [2171, 0]
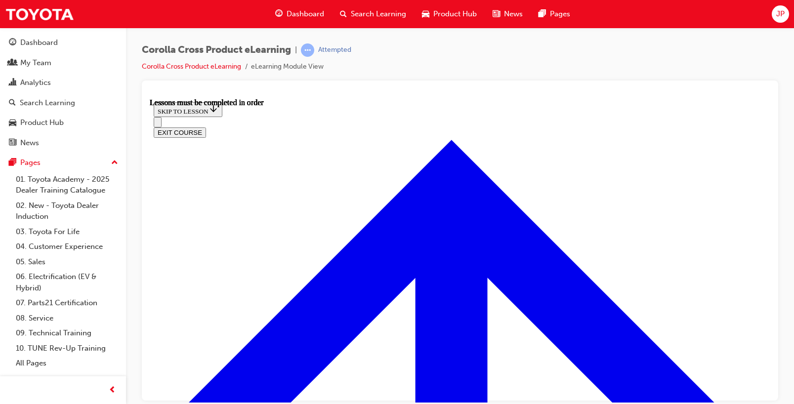
scroll to position [803, 0]
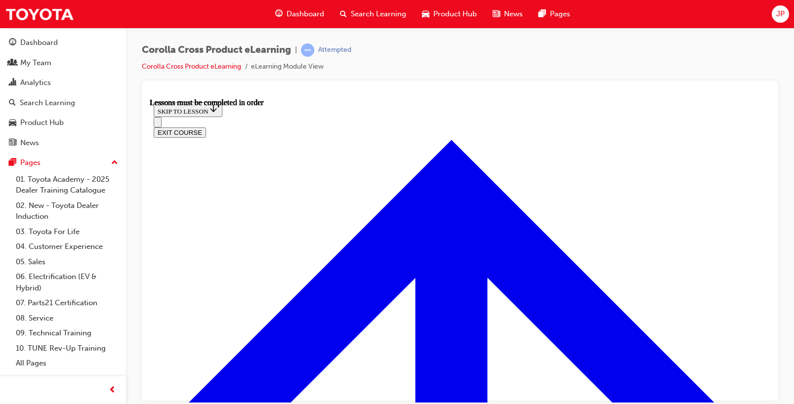
drag, startPoint x: 622, startPoint y: 266, endPoint x: 623, endPoint y: 272, distance: 5.5
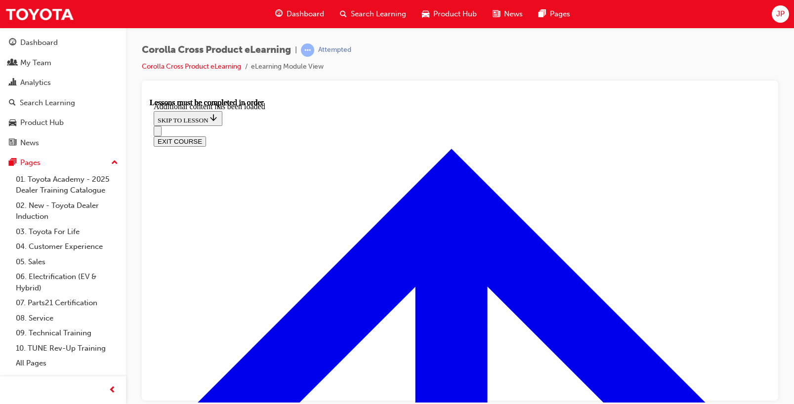
scroll to position [1346, 0]
drag, startPoint x: 376, startPoint y: 198, endPoint x: 534, endPoint y: 201, distance: 158.1
drag, startPoint x: 360, startPoint y: 262, endPoint x: 416, endPoint y: 288, distance: 62.1
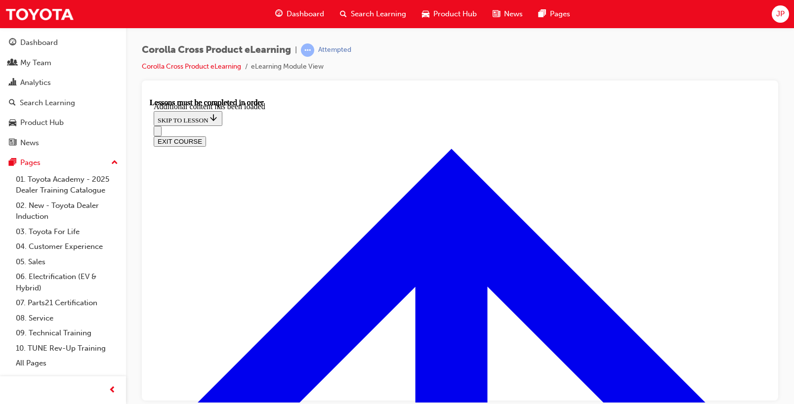
radio input "true"
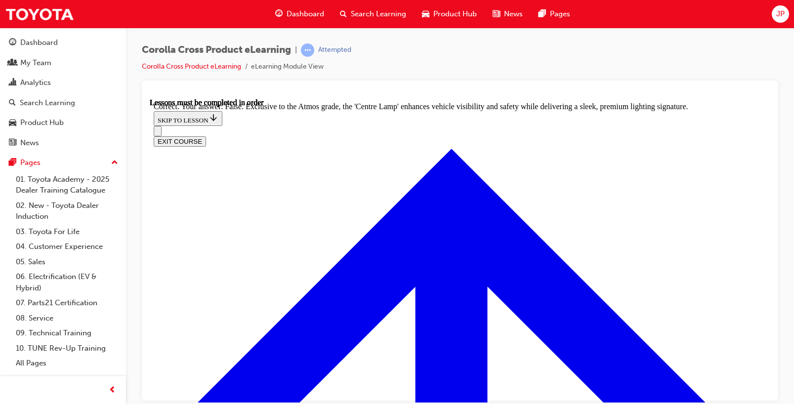
scroll to position [1705, 0]
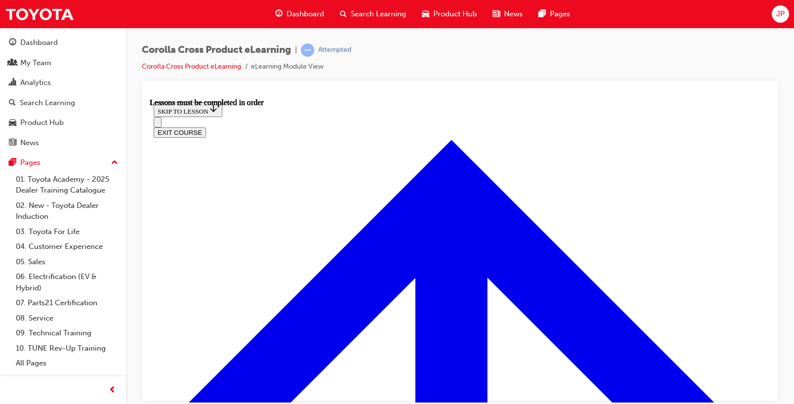
scroll to position [862, 0]
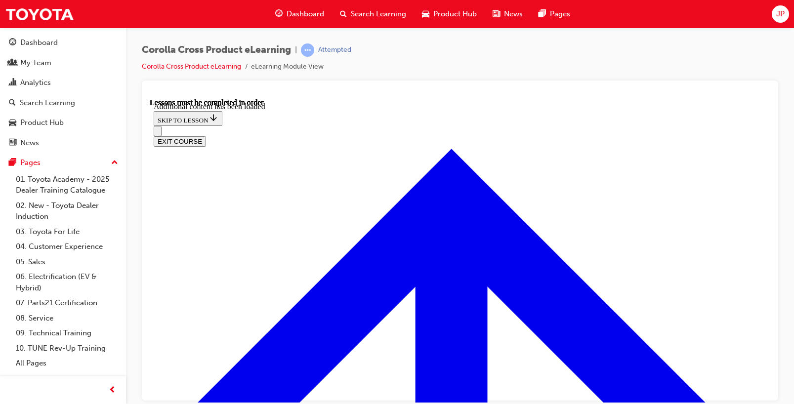
scroll to position [1208, 0]
drag, startPoint x: 397, startPoint y: 204, endPoint x: 536, endPoint y: 212, distance: 140.1
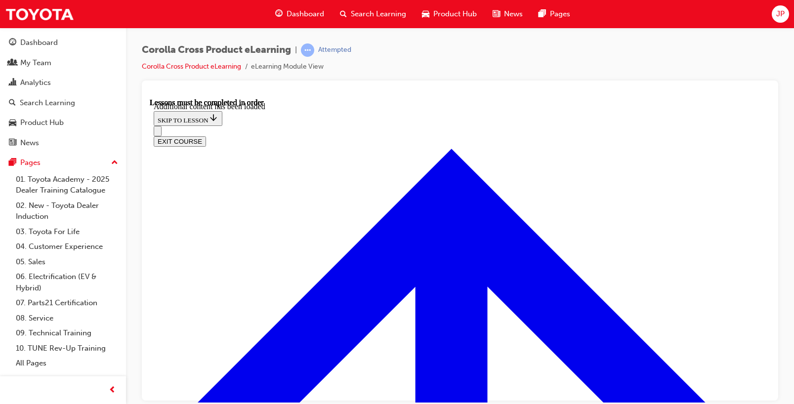
drag, startPoint x: 381, startPoint y: 203, endPoint x: 500, endPoint y: 206, distance: 119.1
drag, startPoint x: 515, startPoint y: 205, endPoint x: 513, endPoint y: 211, distance: 6.6
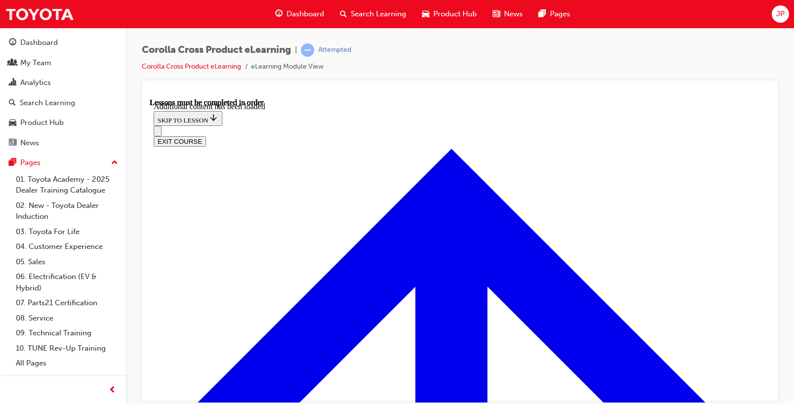
drag, startPoint x: 575, startPoint y: 206, endPoint x: 427, endPoint y: 209, distance: 147.2
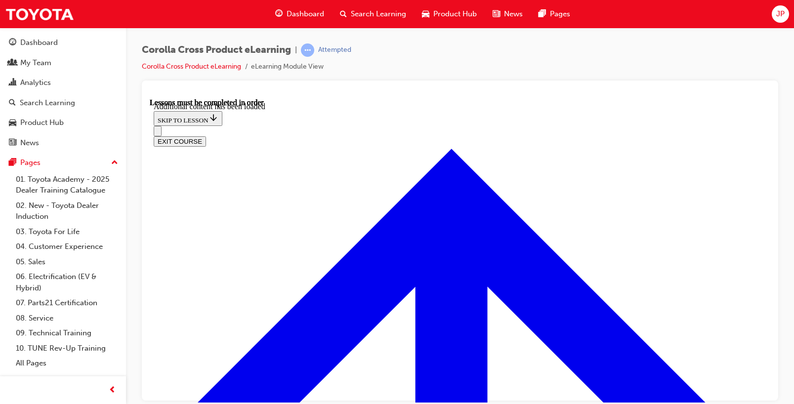
radio input "true"
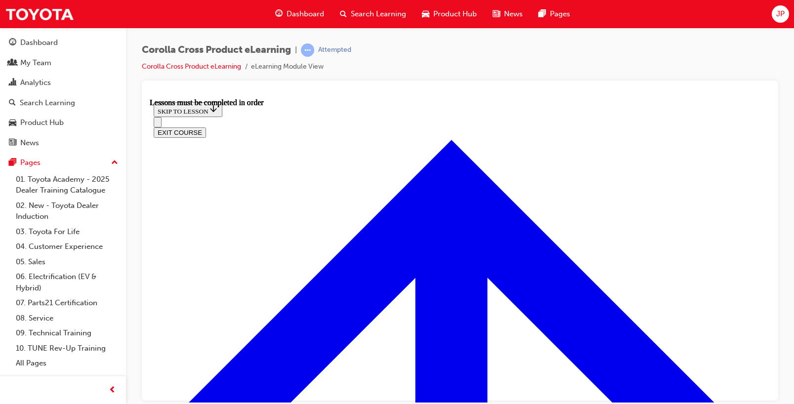
scroll to position [812, 0]
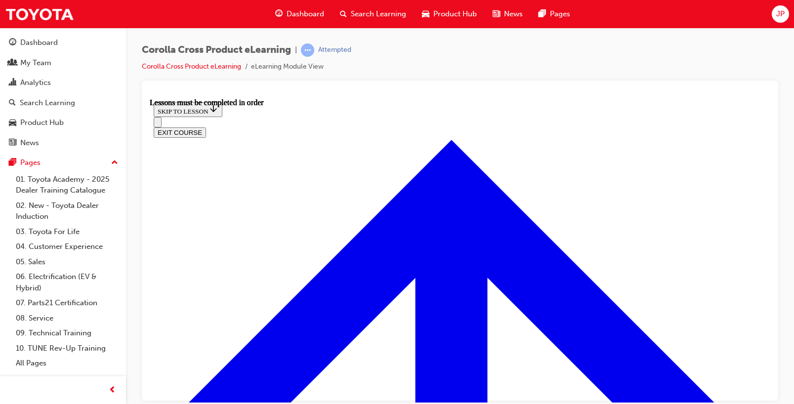
drag, startPoint x: 320, startPoint y: 299, endPoint x: 307, endPoint y: 301, distance: 12.9
drag, startPoint x: 266, startPoint y: 269, endPoint x: 344, endPoint y: 284, distance: 79.5
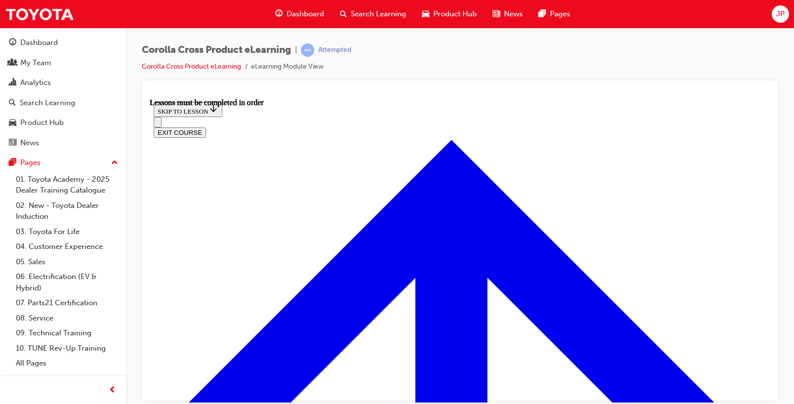
drag, startPoint x: 628, startPoint y: 230, endPoint x: 640, endPoint y: 245, distance: 19.0
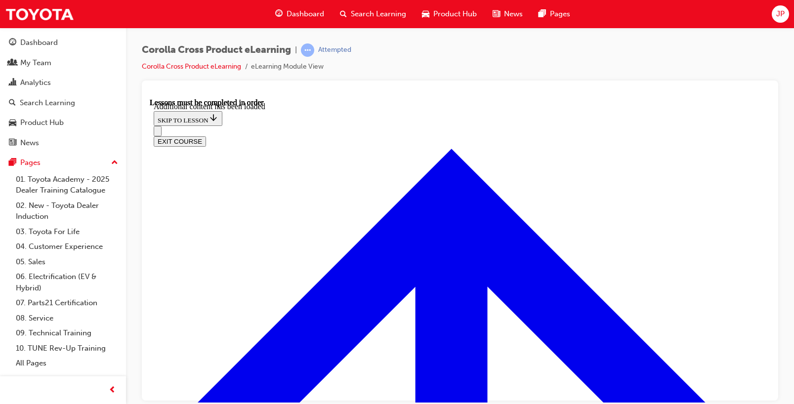
scroll to position [1208, 0]
radio input "true"
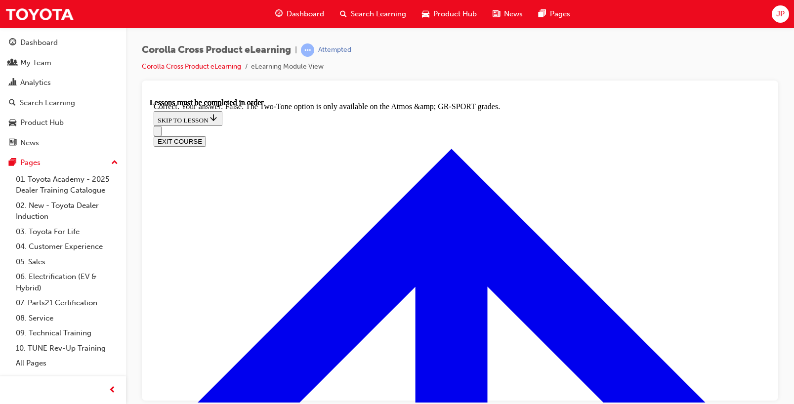
drag, startPoint x: 489, startPoint y: 379, endPoint x: 499, endPoint y: 379, distance: 10.9
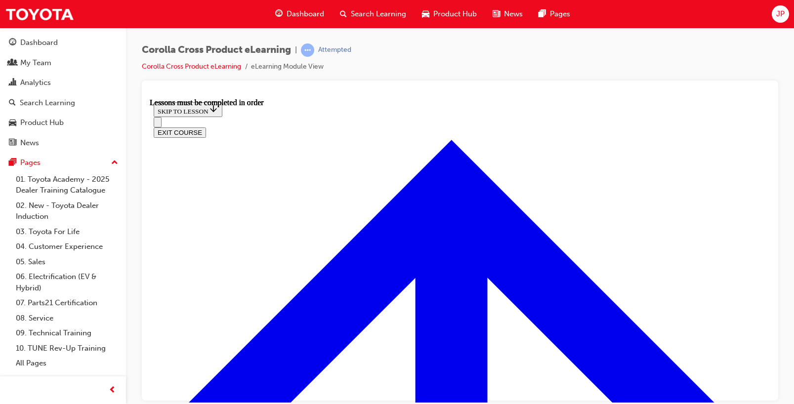
scroll to position [918, 0]
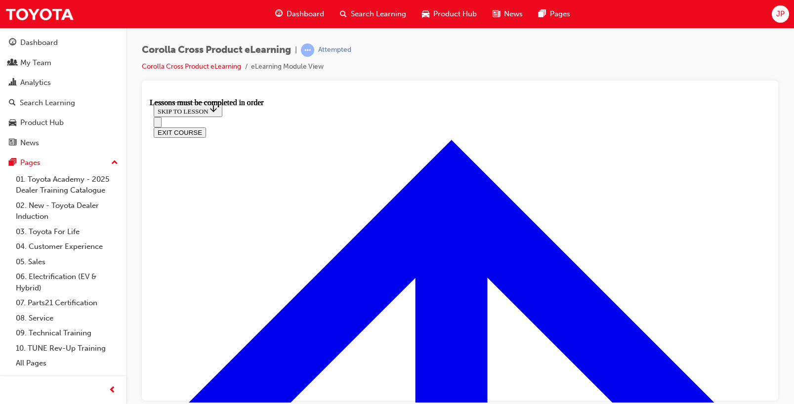
scroll to position [868, 0]
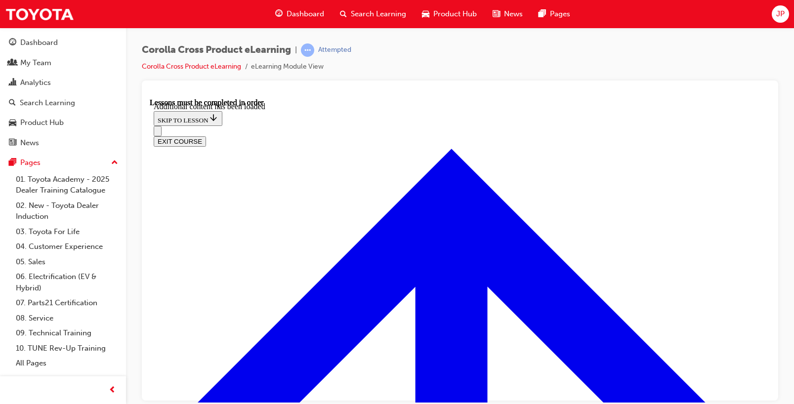
scroll to position [1487, 0]
radio input "true"
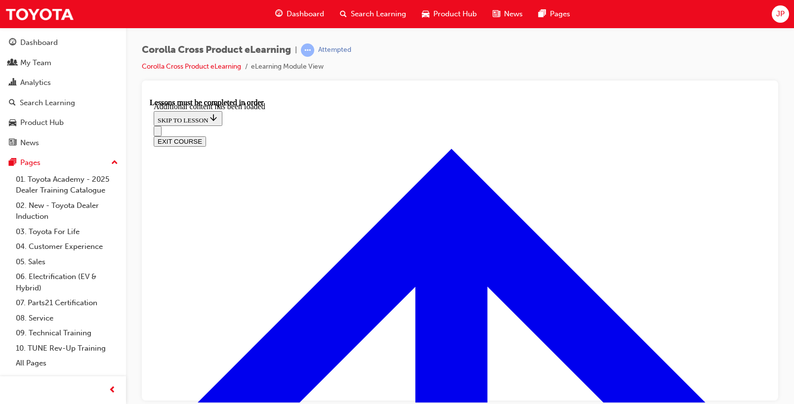
drag, startPoint x: 455, startPoint y: 288, endPoint x: 463, endPoint y: 295, distance: 10.8
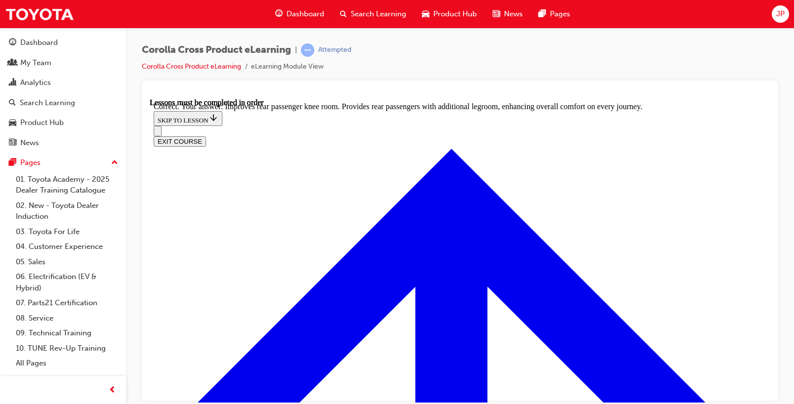
scroll to position [1734, 0]
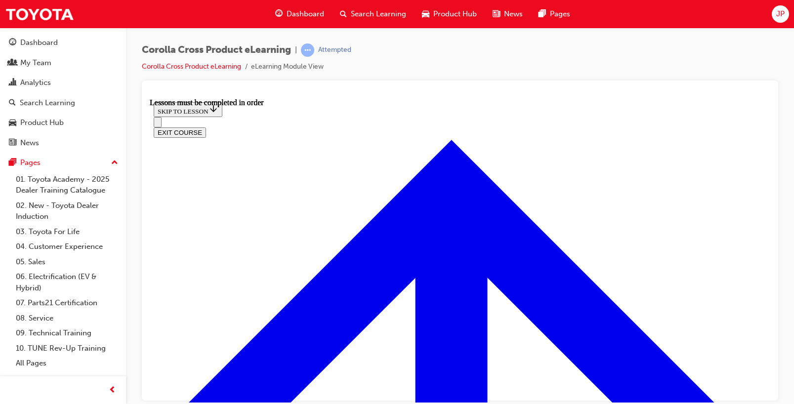
scroll to position [837, 0]
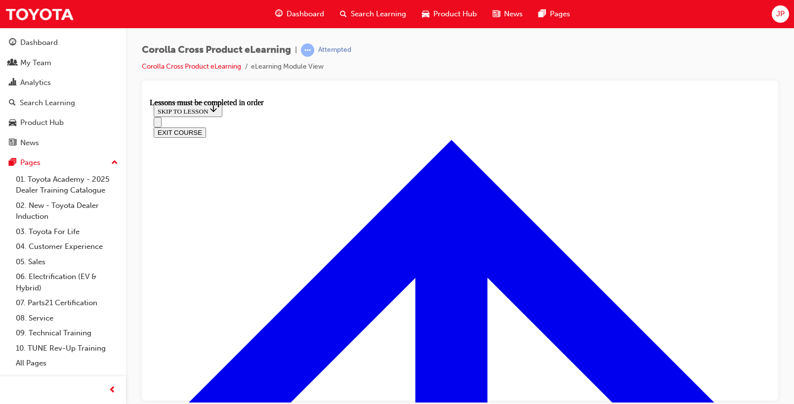
drag, startPoint x: 525, startPoint y: 276, endPoint x: 605, endPoint y: 291, distance: 80.9
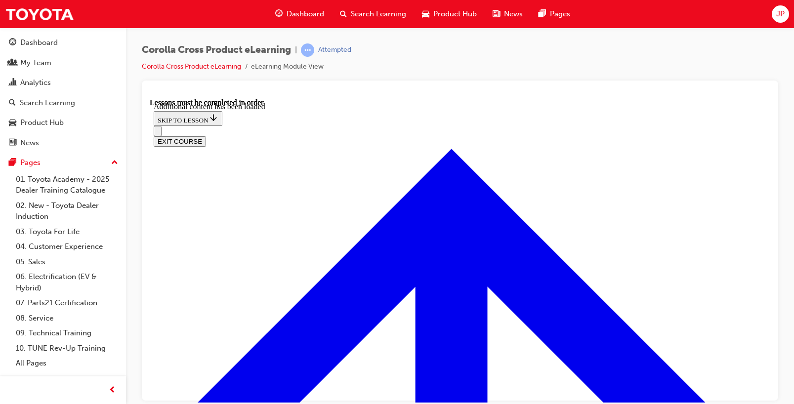
scroll to position [1381, 0]
drag, startPoint x: 354, startPoint y: 212, endPoint x: 366, endPoint y: 225, distance: 17.1
radio input "true"
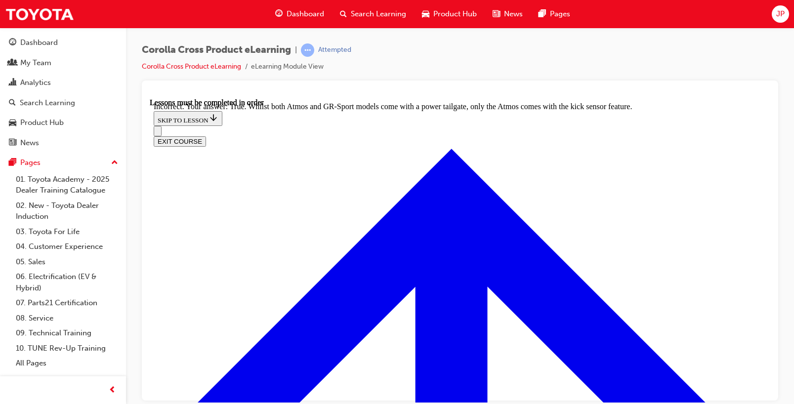
scroll to position [1440, 0]
drag, startPoint x: 357, startPoint y: 220, endPoint x: 412, endPoint y: 251, distance: 63.7
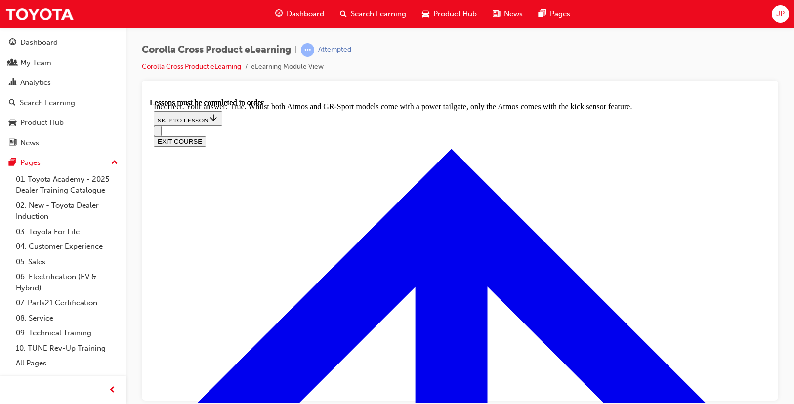
radio input "true"
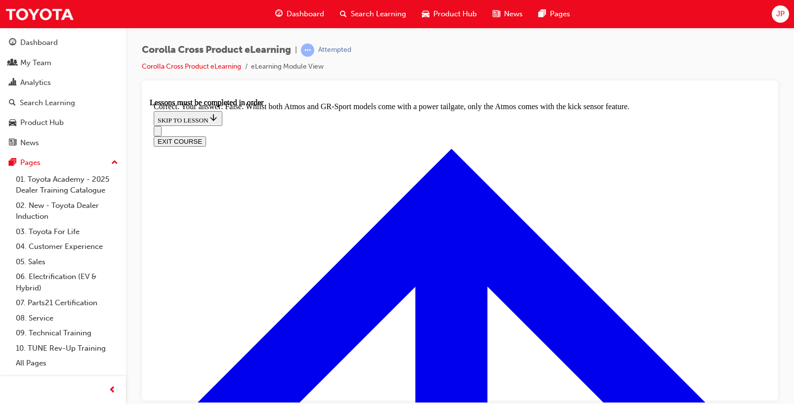
drag, startPoint x: 503, startPoint y: 358, endPoint x: 494, endPoint y: 349, distance: 12.6
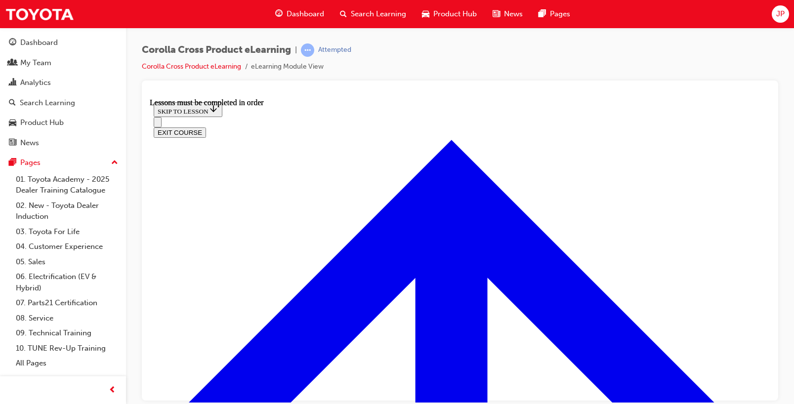
scroll to position [1121, 0]
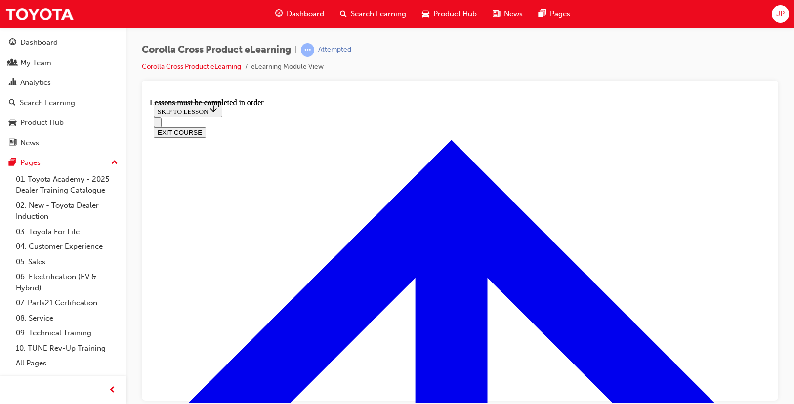
drag, startPoint x: 399, startPoint y: 279, endPoint x: 537, endPoint y: 293, distance: 139.1
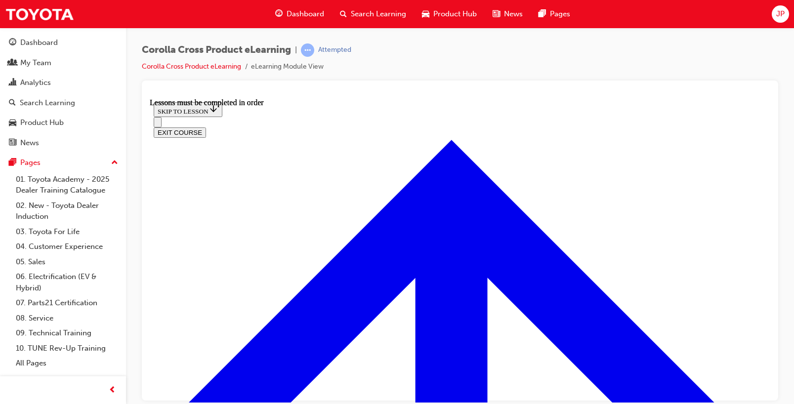
drag, startPoint x: 634, startPoint y: 353, endPoint x: 687, endPoint y: 344, distance: 53.5
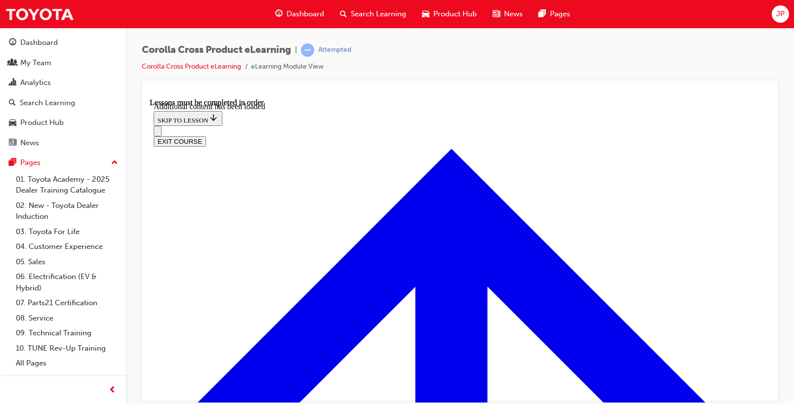
scroll to position [2235, 0]
checkbox input "true"
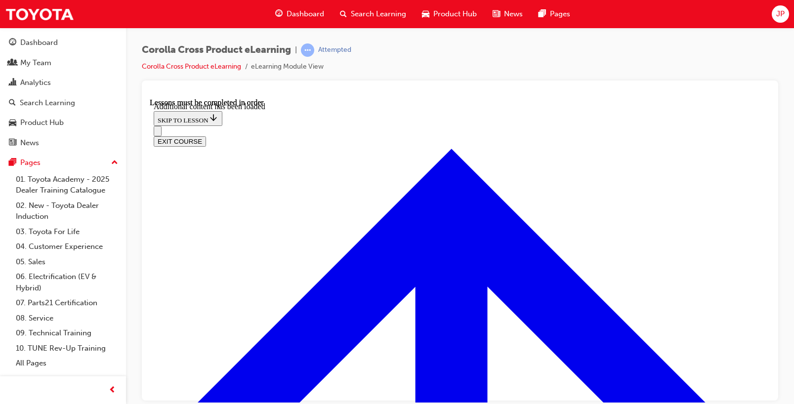
checkbox input "true"
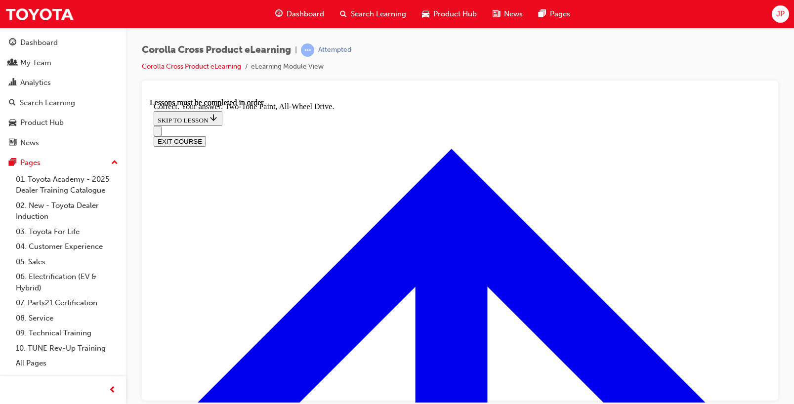
radio input "true"
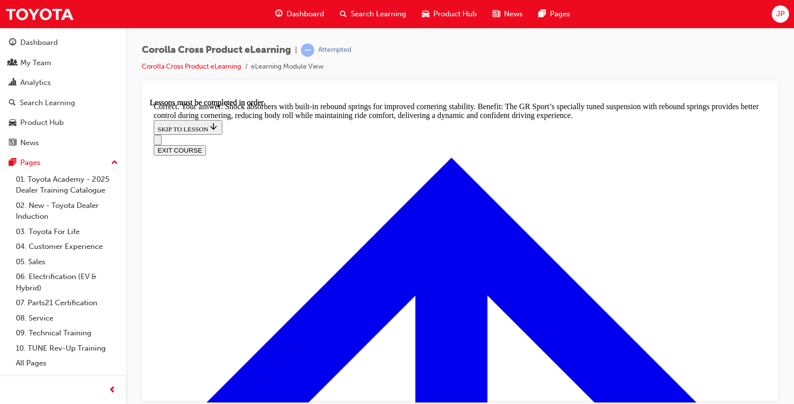
scroll to position [3011, 0]
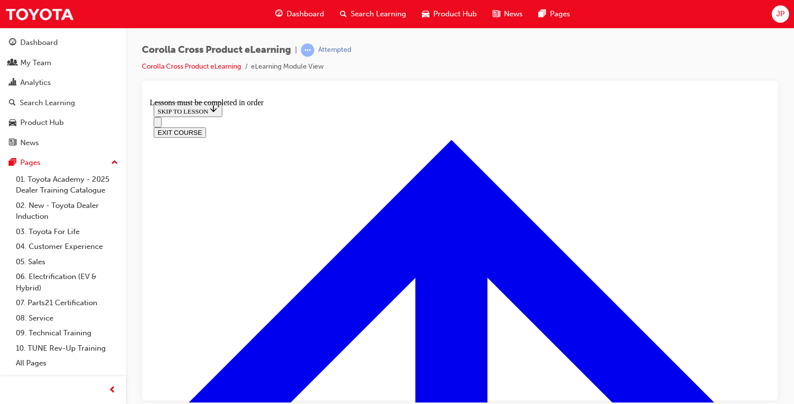
scroll to position [1001, 0]
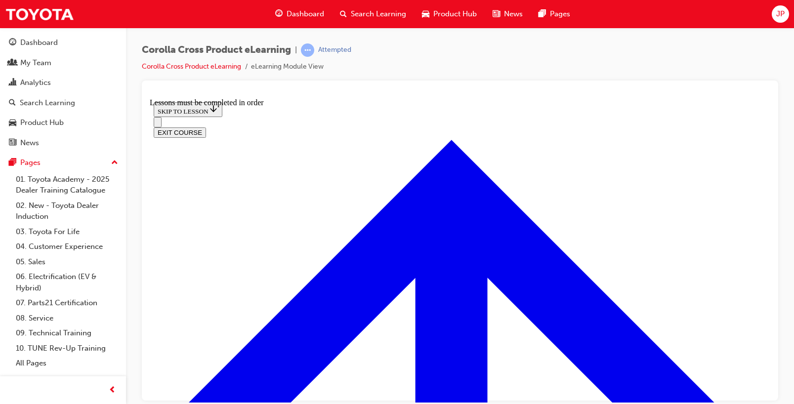
drag, startPoint x: 332, startPoint y: 248, endPoint x: 377, endPoint y: 255, distance: 46.0
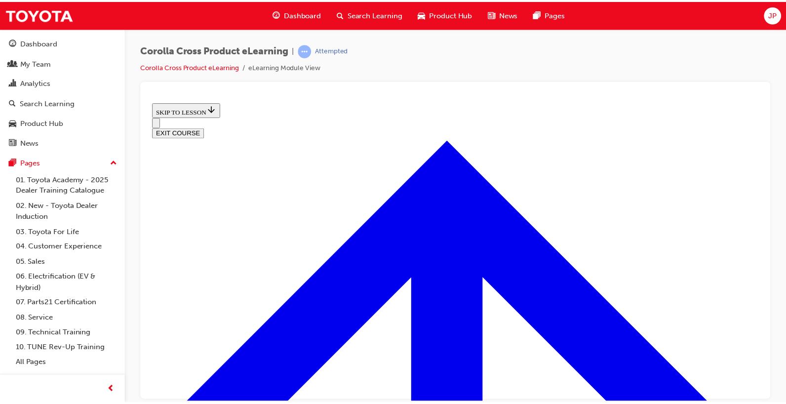
scroll to position [380, 0]
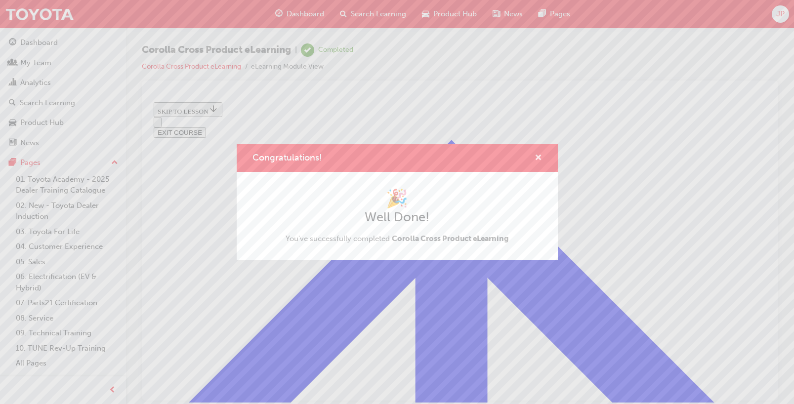
click at [536, 157] on span "cross-icon" at bounding box center [537, 158] width 7 height 9
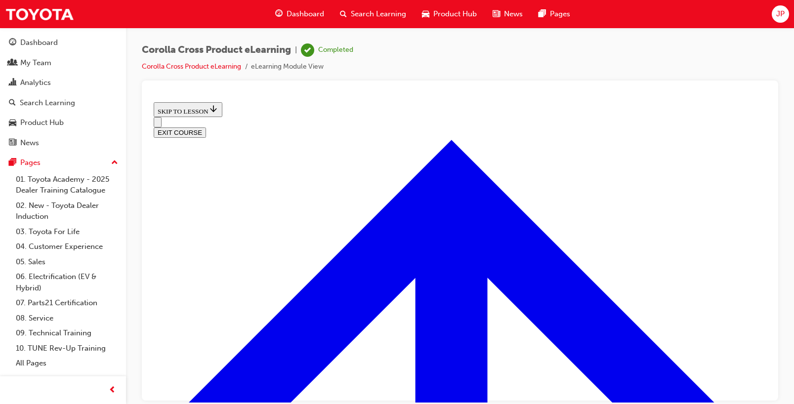
click at [353, 16] on span "Search Learning" at bounding box center [378, 13] width 55 height 11
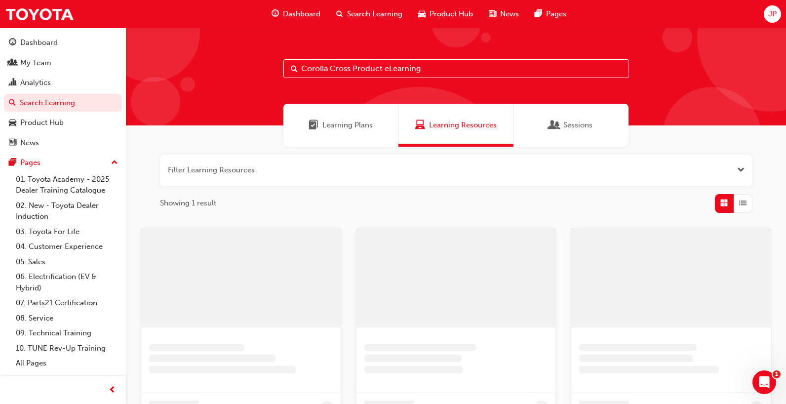
click at [344, 65] on input "Corolla Cross Product eLearning" at bounding box center [457, 68] width 346 height 19
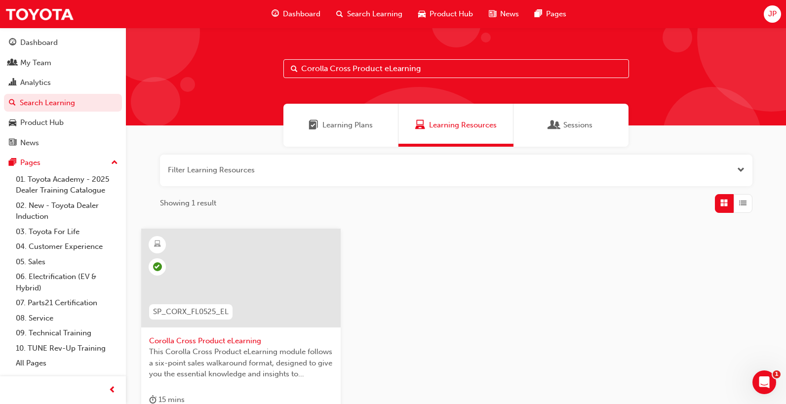
drag, startPoint x: 434, startPoint y: 71, endPoint x: 165, endPoint y: 81, distance: 268.9
click at [173, 81] on div "Corolla Cross Product eLearning" at bounding box center [456, 77] width 660 height 98
type input "R"
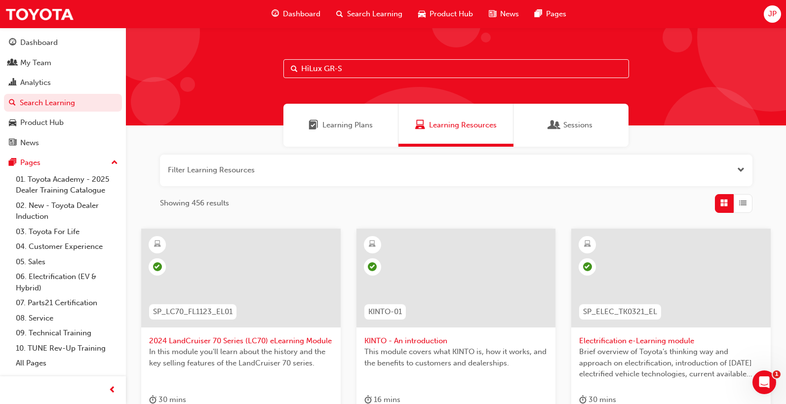
type input "HiLux GR-S"
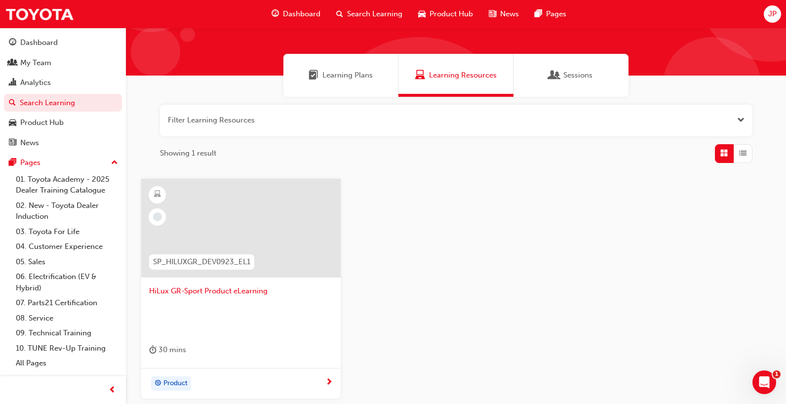
scroll to position [140, 0]
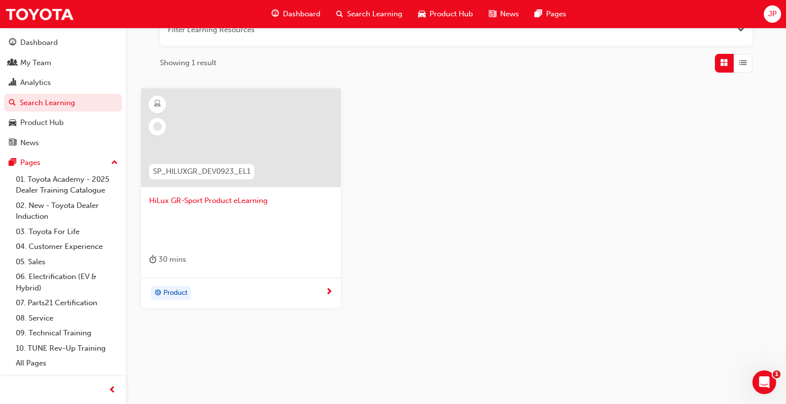
click at [208, 200] on span "HiLux GR-Sport Product eLearning" at bounding box center [241, 200] width 184 height 11
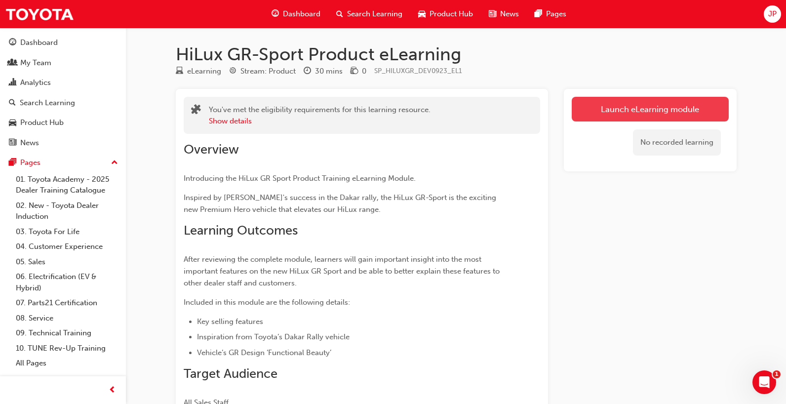
click at [649, 114] on link "Launch eLearning module" at bounding box center [650, 109] width 157 height 25
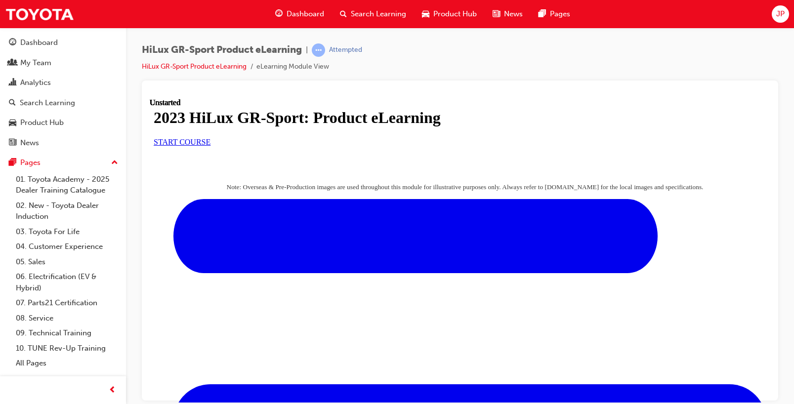
scroll to position [49, 0]
click at [210, 146] on span "START COURSE" at bounding box center [182, 141] width 57 height 8
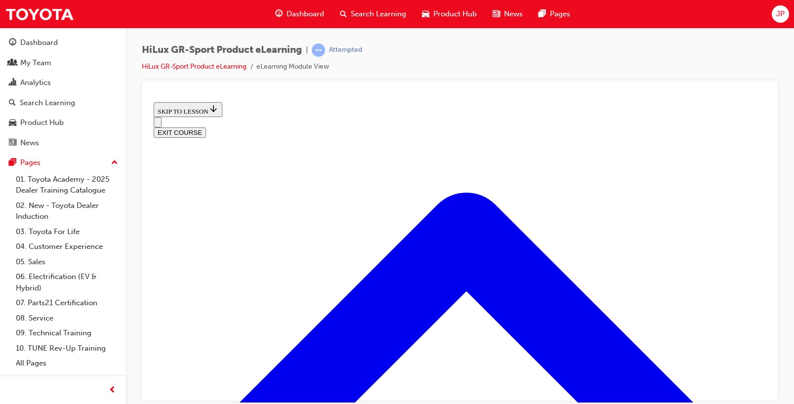
scroll to position [525, 0]
drag, startPoint x: 443, startPoint y: 212, endPoint x: 570, endPoint y: 218, distance: 127.1
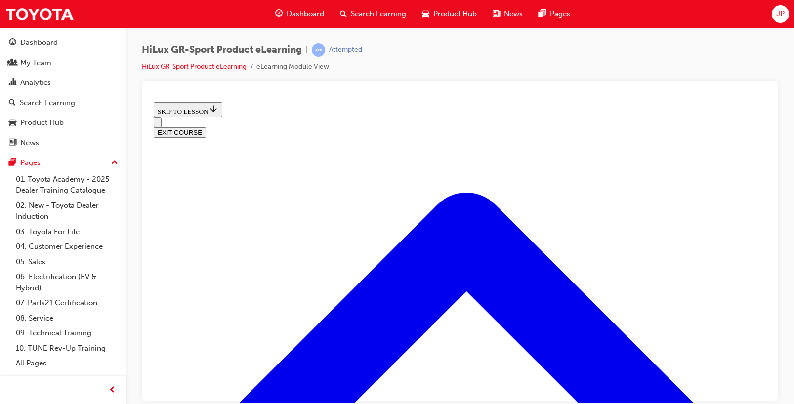
scroll to position [724, 0]
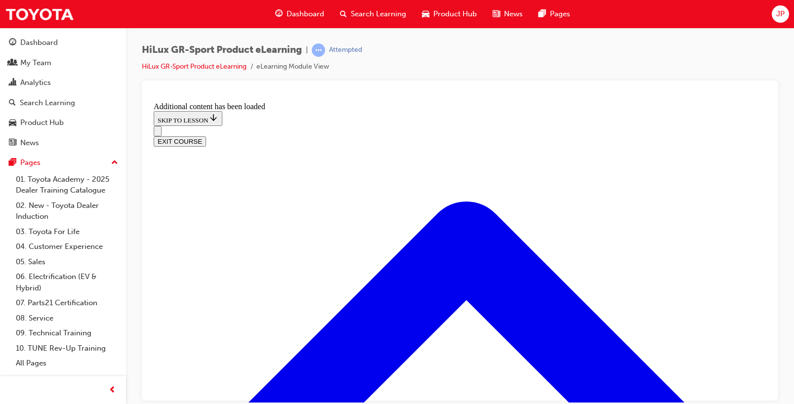
scroll to position [968, 0]
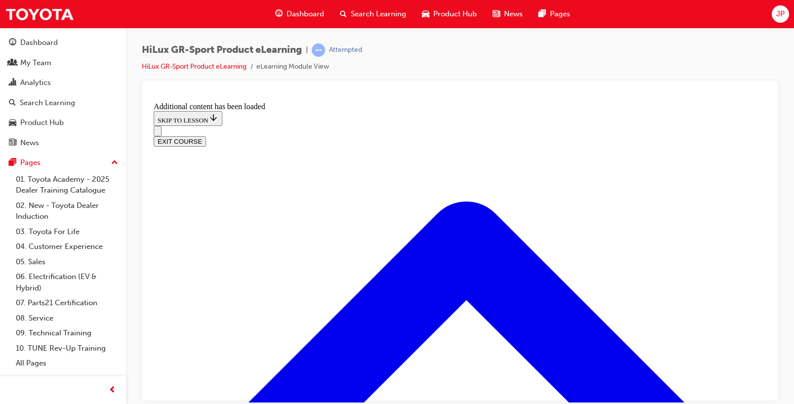
drag, startPoint x: 396, startPoint y: 226, endPoint x: 504, endPoint y: 226, distance: 108.2
drag, startPoint x: 402, startPoint y: 279, endPoint x: 504, endPoint y: 164, distance: 154.3
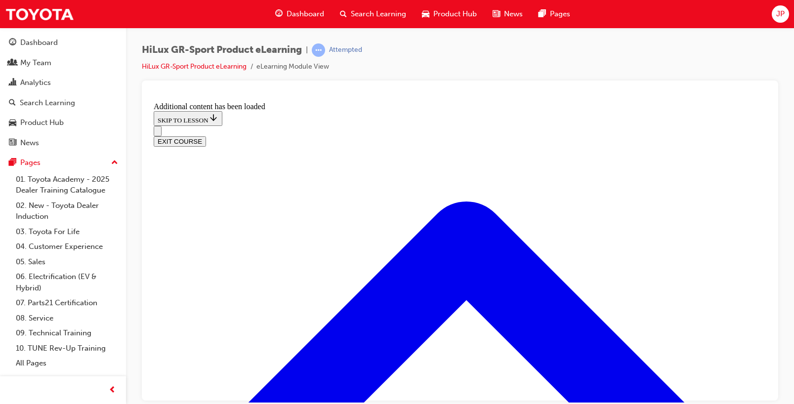
drag, startPoint x: 376, startPoint y: 269, endPoint x: 464, endPoint y: 271, distance: 87.4
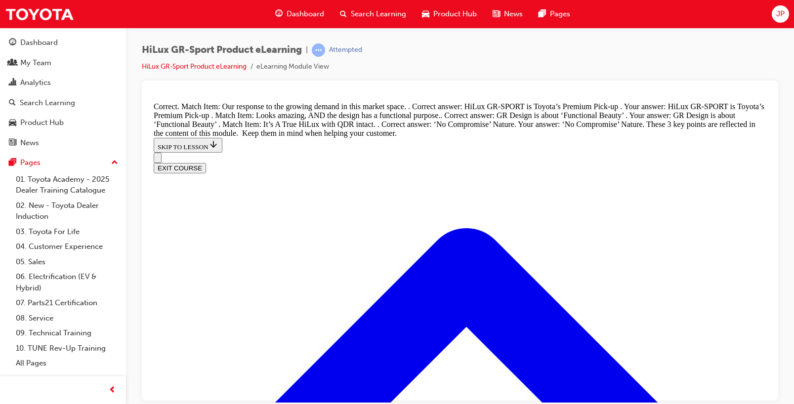
scroll to position [1215, 0]
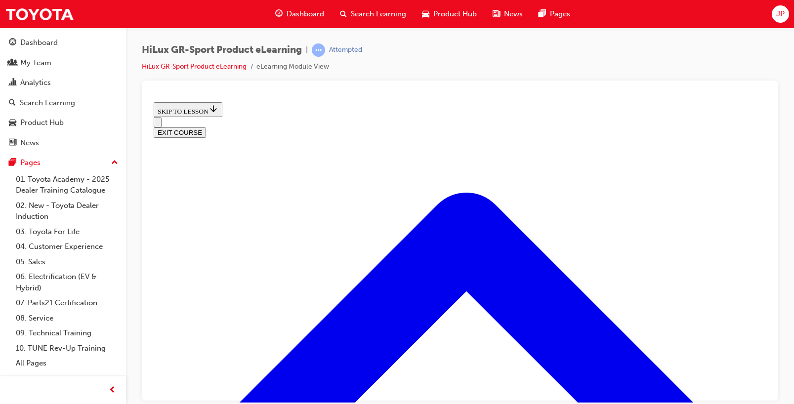
drag, startPoint x: 458, startPoint y: 323, endPoint x: 462, endPoint y: 317, distance: 7.4
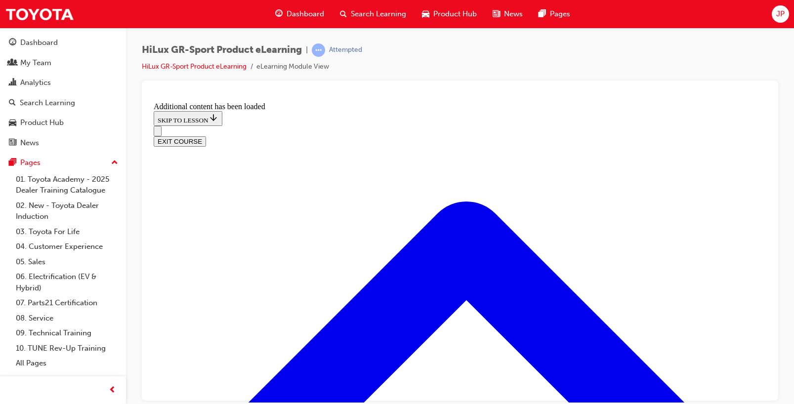
scroll to position [828, 0]
radio input "true"
drag, startPoint x: 469, startPoint y: 275, endPoint x: 461, endPoint y: 285, distance: 12.6
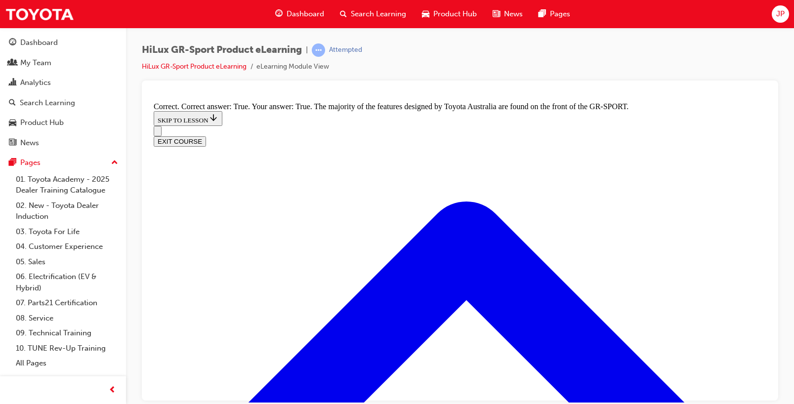
scroll to position [1125, 0]
drag, startPoint x: 312, startPoint y: 202, endPoint x: 460, endPoint y: 221, distance: 149.0
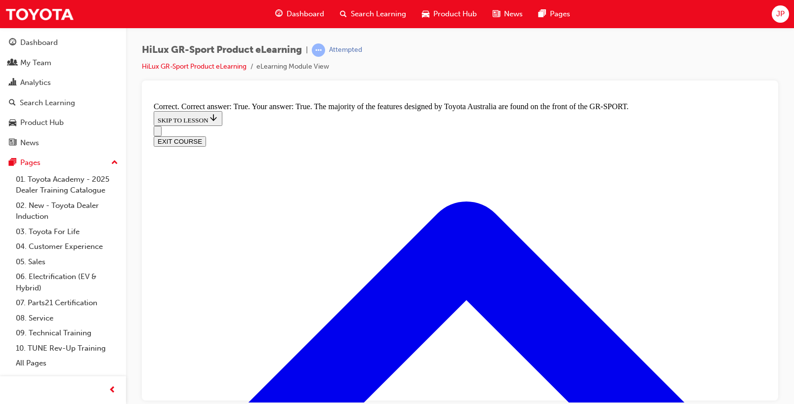
radio input "true"
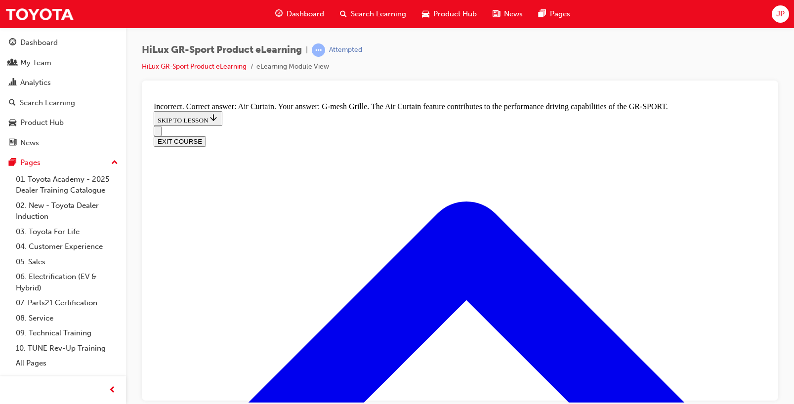
scroll to position [1173, 0]
drag, startPoint x: 382, startPoint y: 288, endPoint x: 399, endPoint y: 302, distance: 21.4
radio input "true"
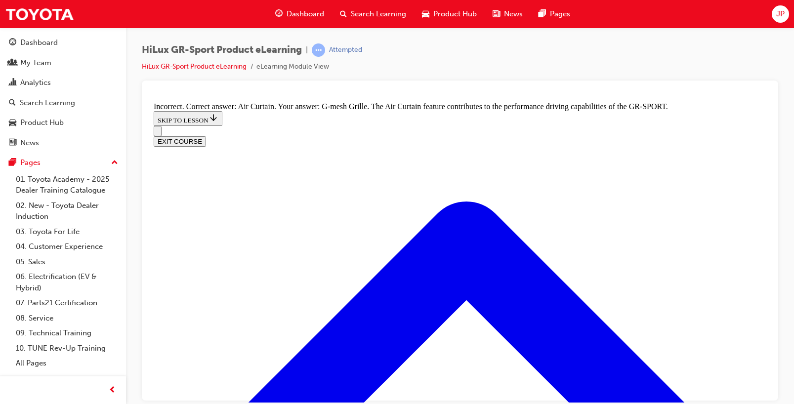
radio input "true"
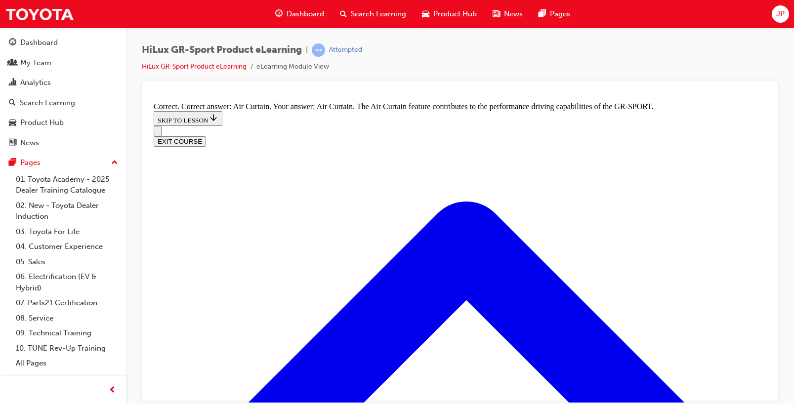
drag, startPoint x: 452, startPoint y: 241, endPoint x: 452, endPoint y: 250, distance: 9.4
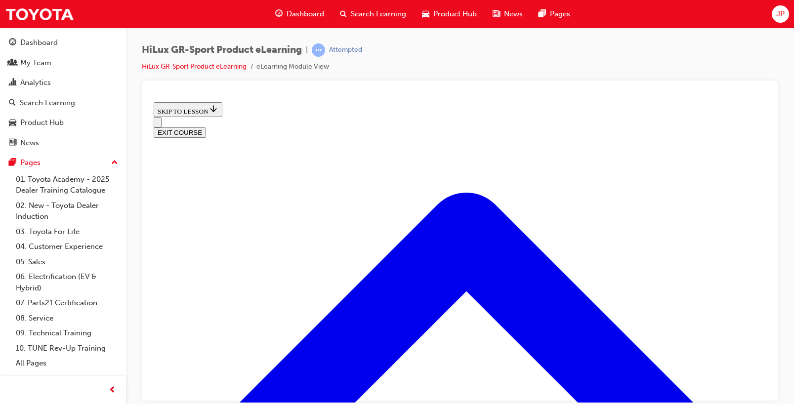
scroll to position [129, 0]
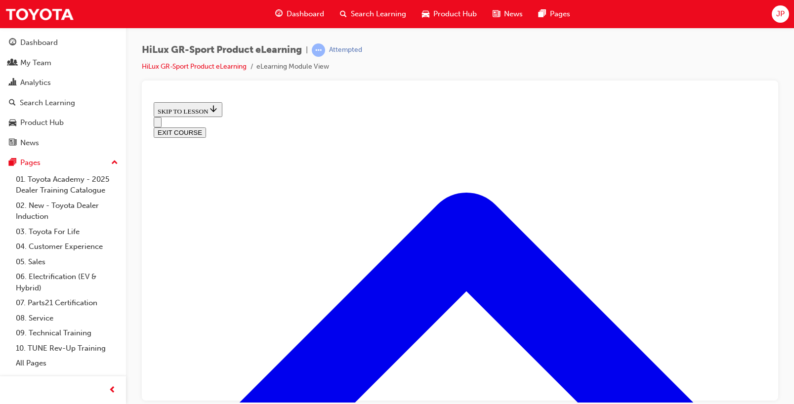
drag, startPoint x: 660, startPoint y: 193, endPoint x: 680, endPoint y: 227, distance: 39.4
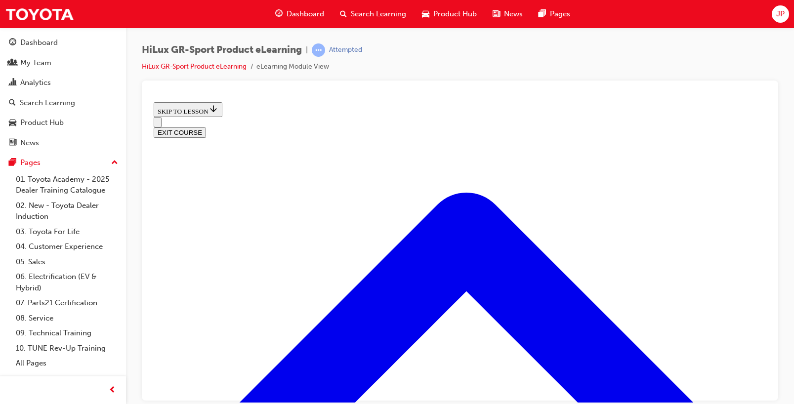
drag, startPoint x: 691, startPoint y: 240, endPoint x: 693, endPoint y: 245, distance: 5.3
drag, startPoint x: 675, startPoint y: 246, endPoint x: 676, endPoint y: 261, distance: 14.9
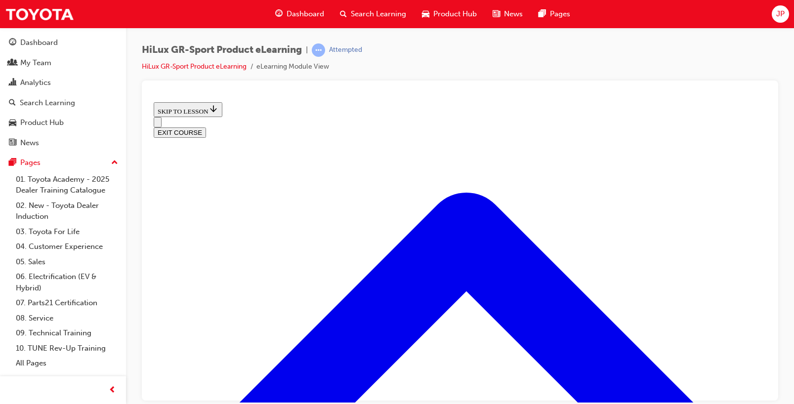
drag, startPoint x: 414, startPoint y: 372, endPoint x: 427, endPoint y: 339, distance: 35.0
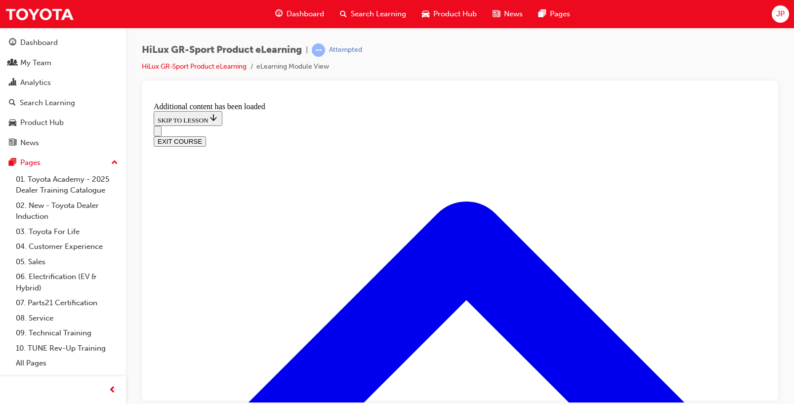
scroll to position [496, 0]
radio input "true"
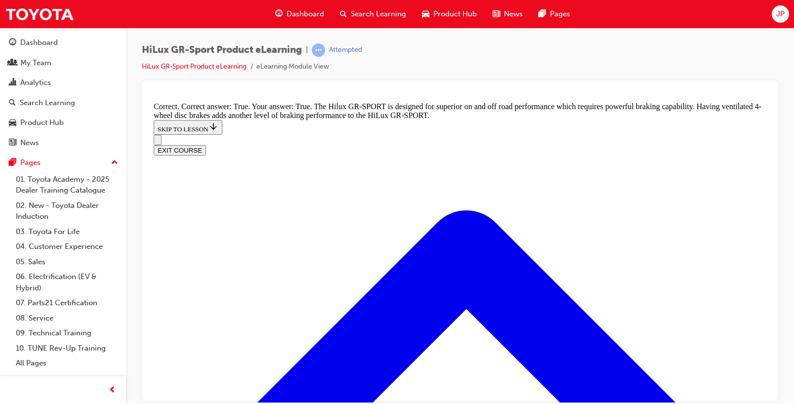
scroll to position [704, 0]
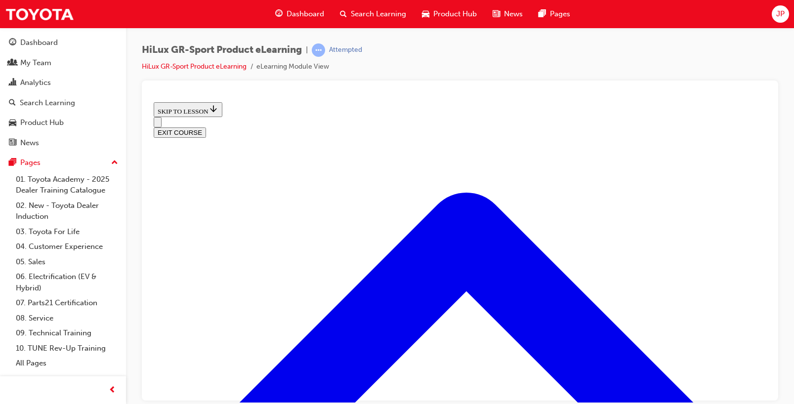
scroll to position [907, 0]
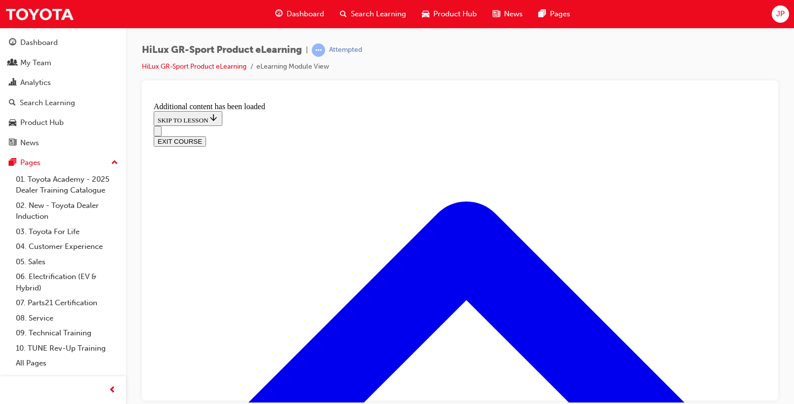
scroll to position [1215, 0]
checkbox input "true"
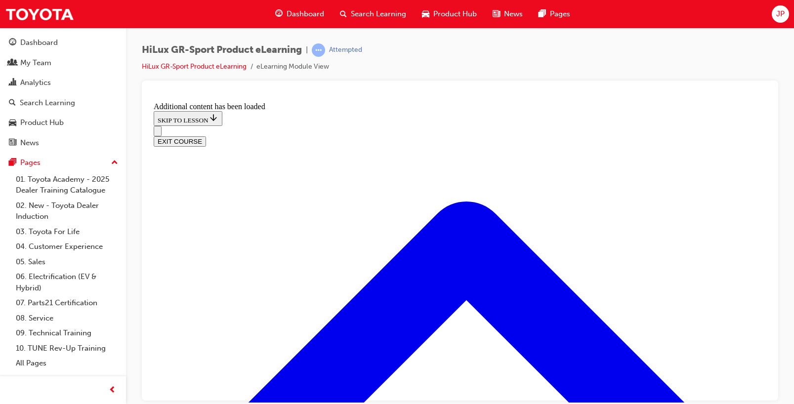
checkbox input "true"
drag, startPoint x: 411, startPoint y: 278, endPoint x: 410, endPoint y: 293, distance: 15.4
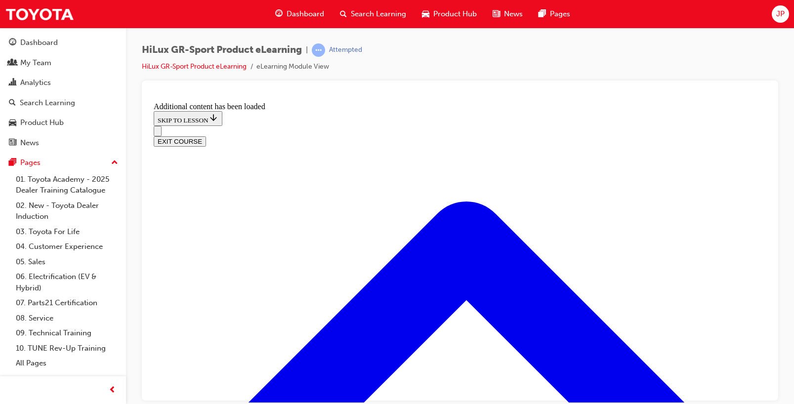
checkbox input "false"
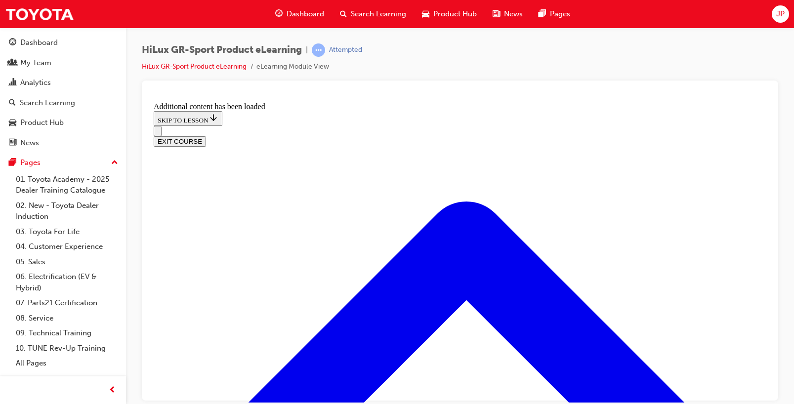
checkbox input "true"
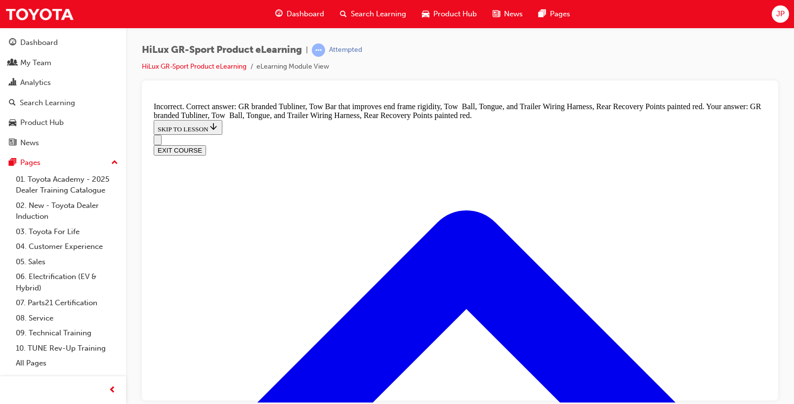
scroll to position [1430, 0]
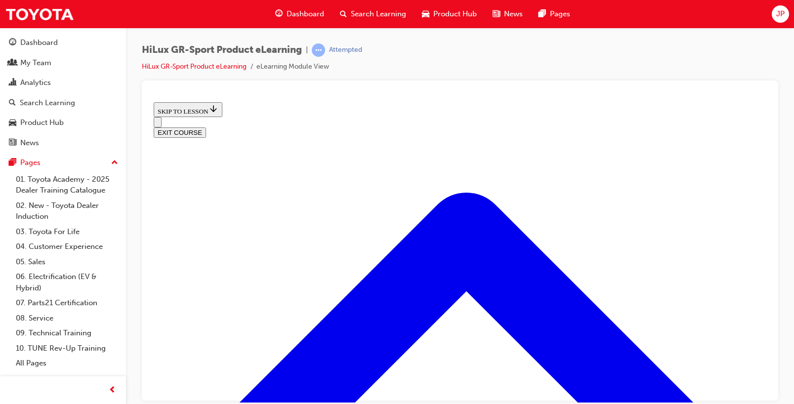
scroll to position [341, 0]
drag, startPoint x: 291, startPoint y: 273, endPoint x: 302, endPoint y: 277, distance: 11.1
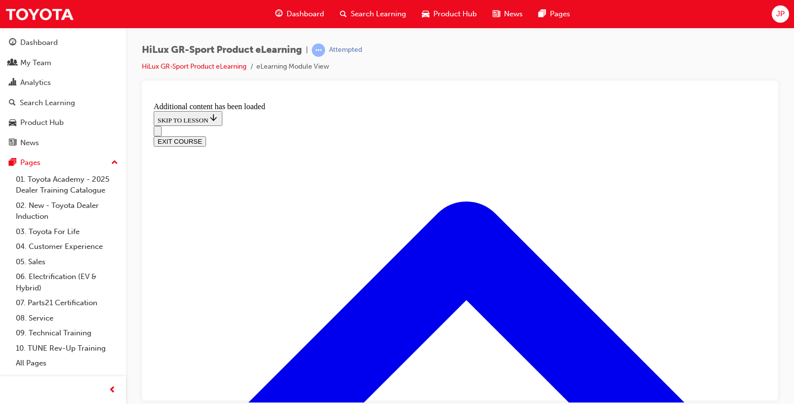
scroll to position [714, 0]
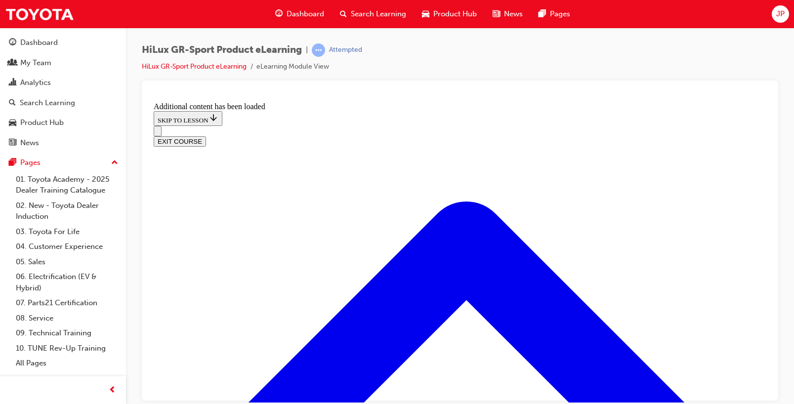
drag, startPoint x: 625, startPoint y: 344, endPoint x: 563, endPoint y: 346, distance: 62.3
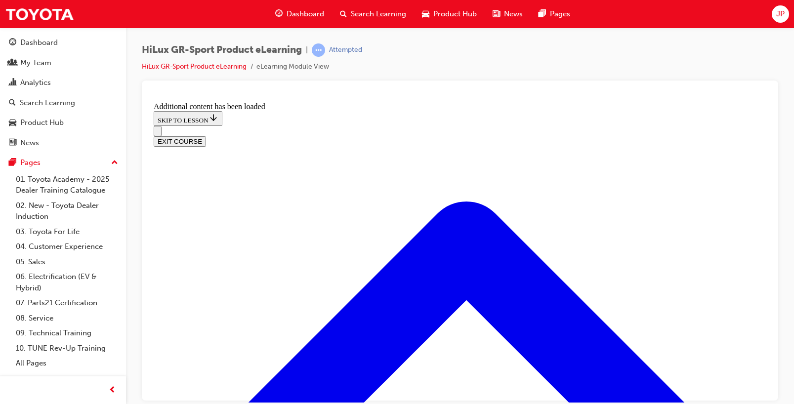
checkbox input "true"
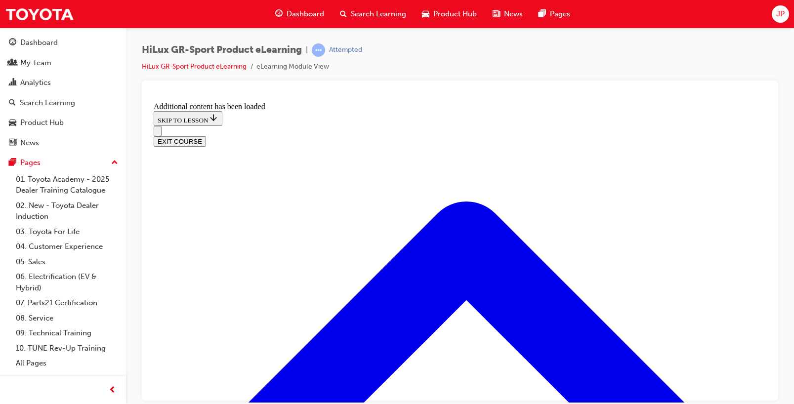
checkbox input "true"
drag, startPoint x: 311, startPoint y: 211, endPoint x: 377, endPoint y: 240, distance: 71.7
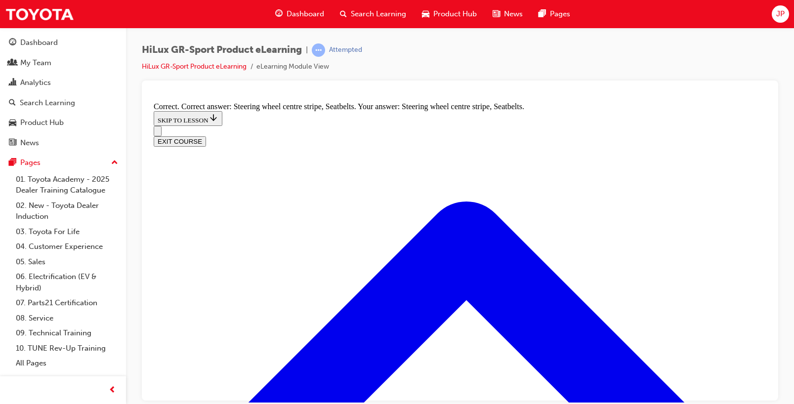
radio input "true"
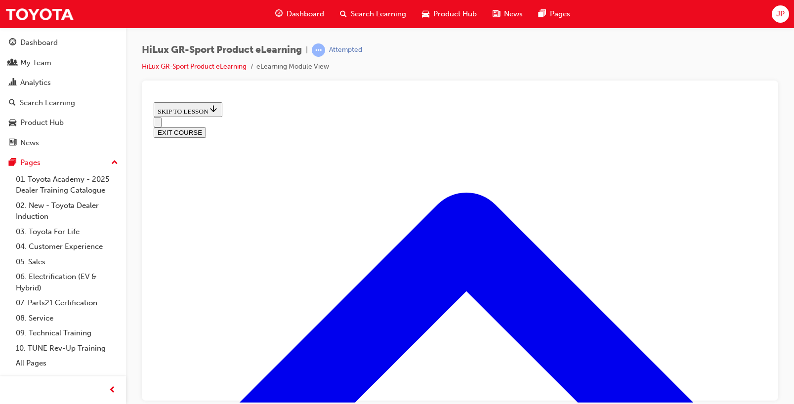
scroll to position [424, 0]
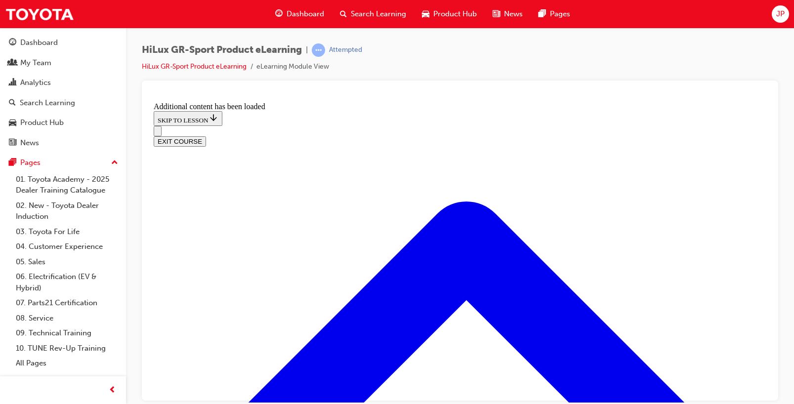
scroll to position [633, 0]
drag, startPoint x: 350, startPoint y: 265, endPoint x: 452, endPoint y: 323, distance: 117.5
radio input "true"
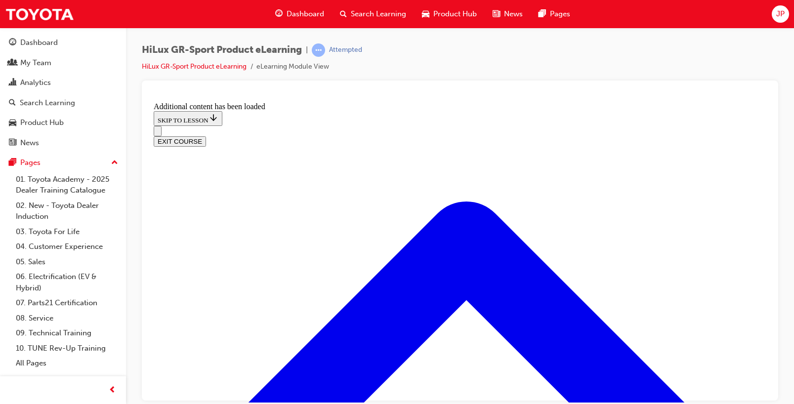
drag, startPoint x: 476, startPoint y: 370, endPoint x: 472, endPoint y: 375, distance: 6.0
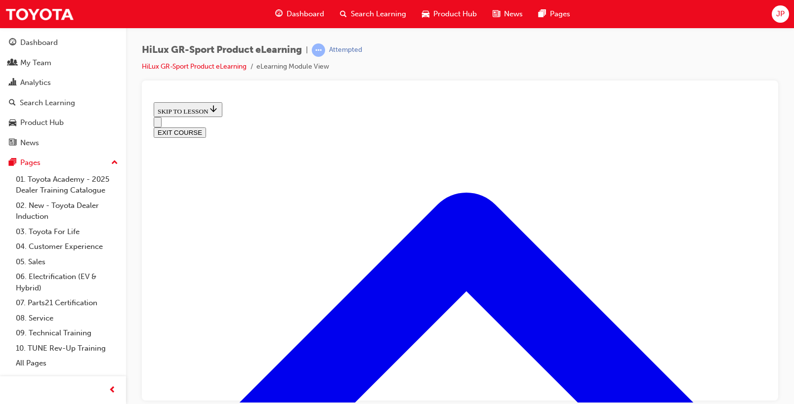
scroll to position [1219, 0]
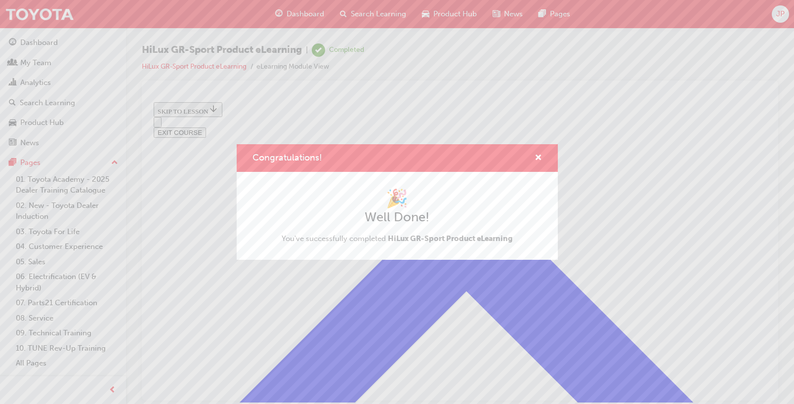
click at [445, 41] on div "Congratulations! 🎉 Well Done! You've successfully completed HiLux GR-Sport Prod…" at bounding box center [397, 202] width 794 height 404
